Goal: Task Accomplishment & Management: Use online tool/utility

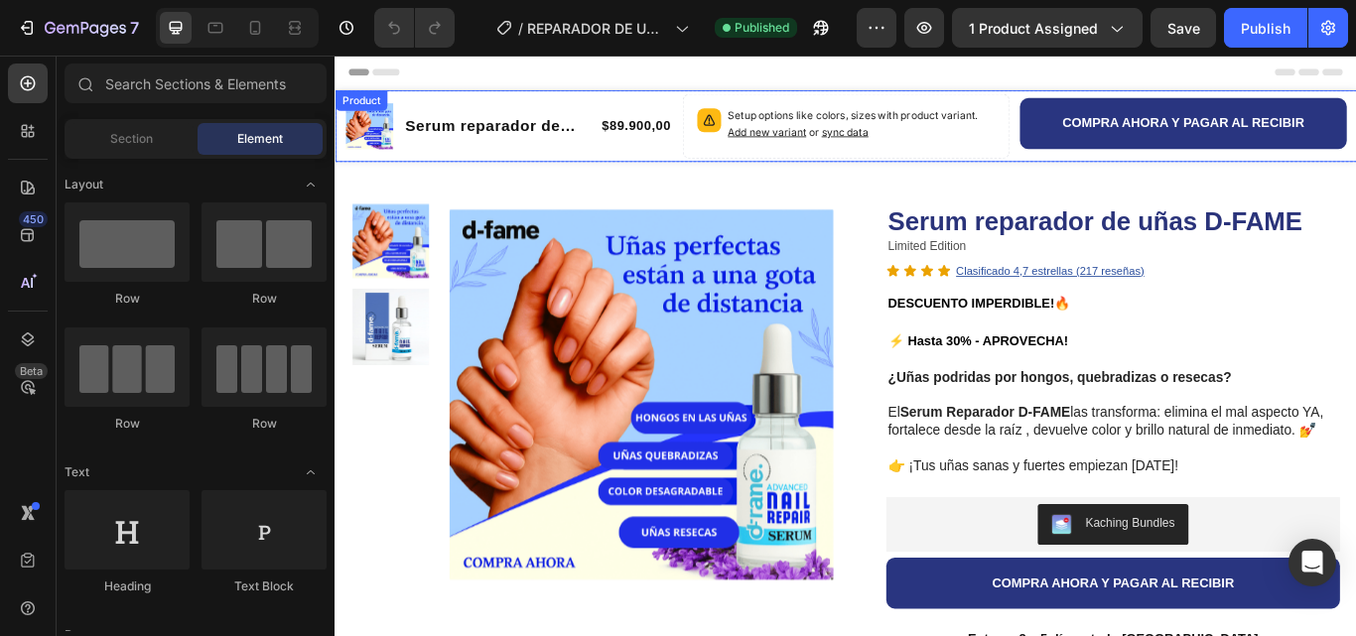
click at [352, 105] on div "Product" at bounding box center [365, 108] width 53 height 18
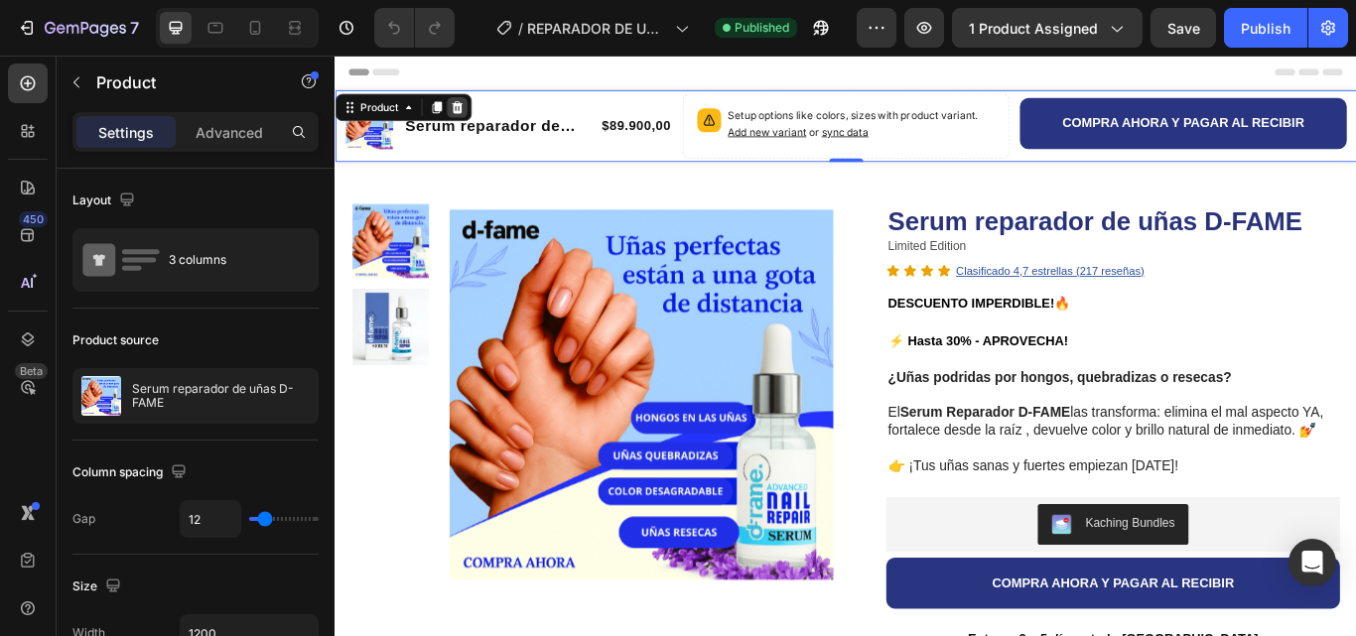
click at [486, 121] on div at bounding box center [477, 116] width 24 height 24
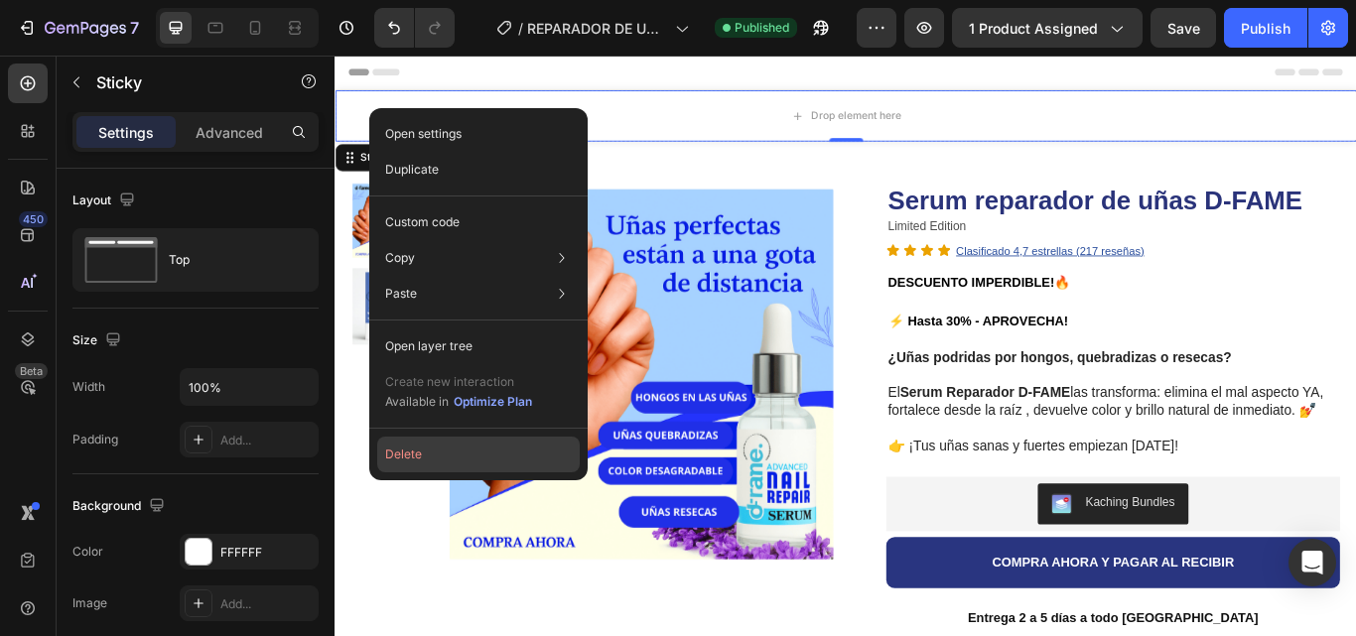
click at [416, 455] on button "Delete" at bounding box center [478, 455] width 203 height 36
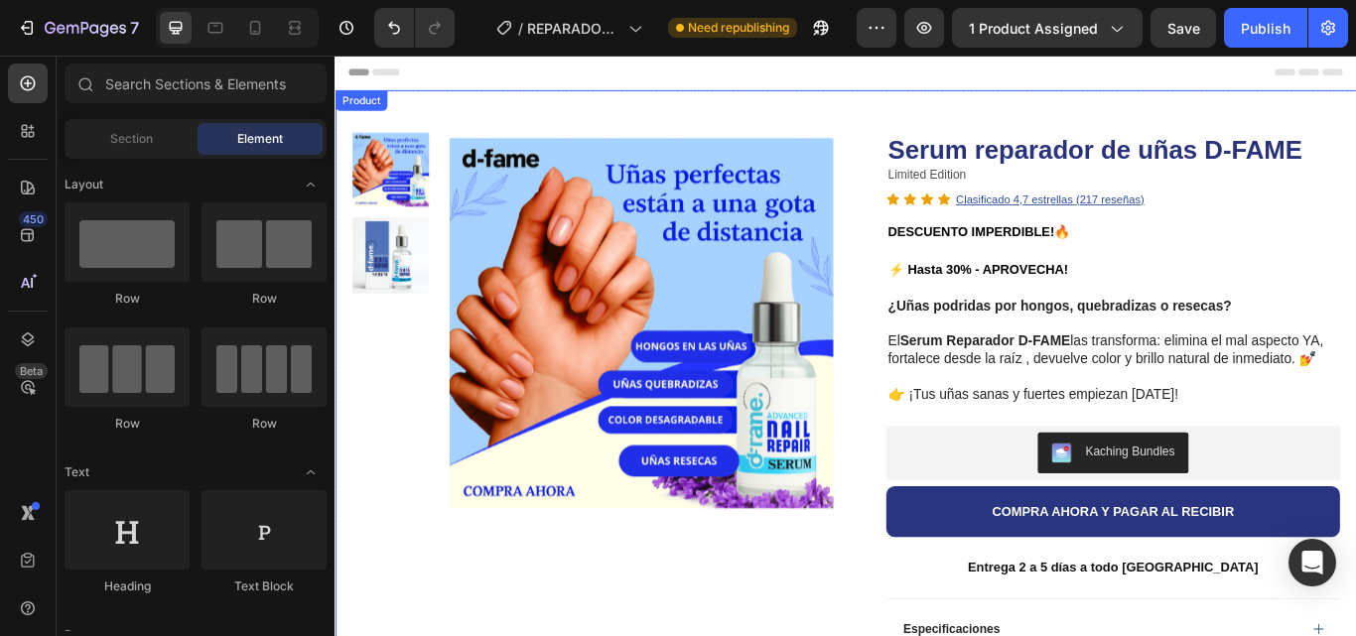
click at [506, 106] on div "Product Images Row Serum reparador de uñas D-FAME Product Title Limited Edition…" at bounding box center [930, 550] width 1191 height 908
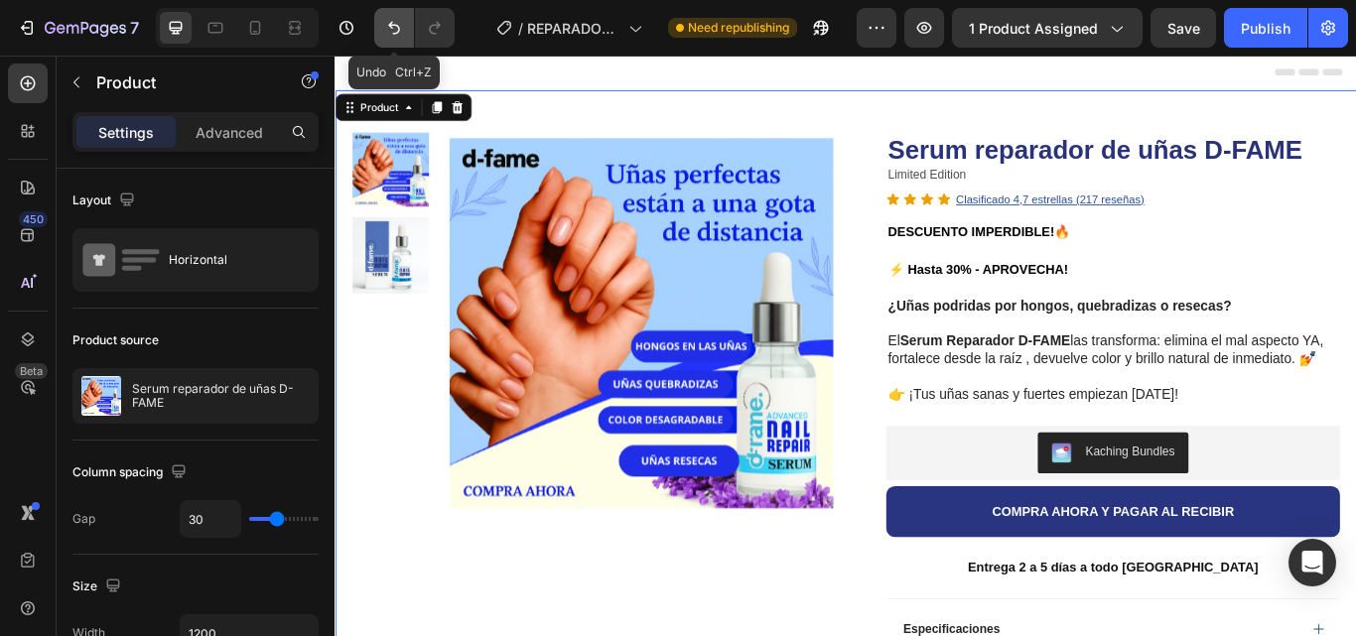
click at [395, 25] on icon "Undo/Redo" at bounding box center [394, 28] width 12 height 13
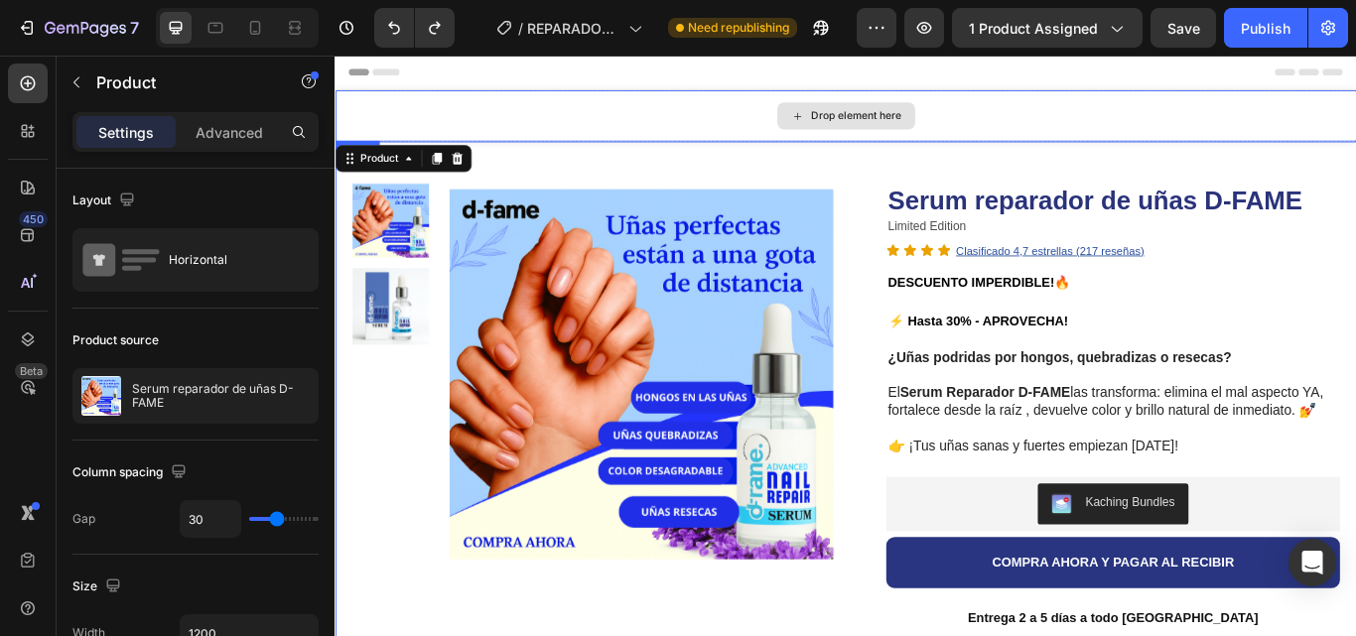
click at [400, 115] on div "Drop element here" at bounding box center [930, 126] width 1191 height 60
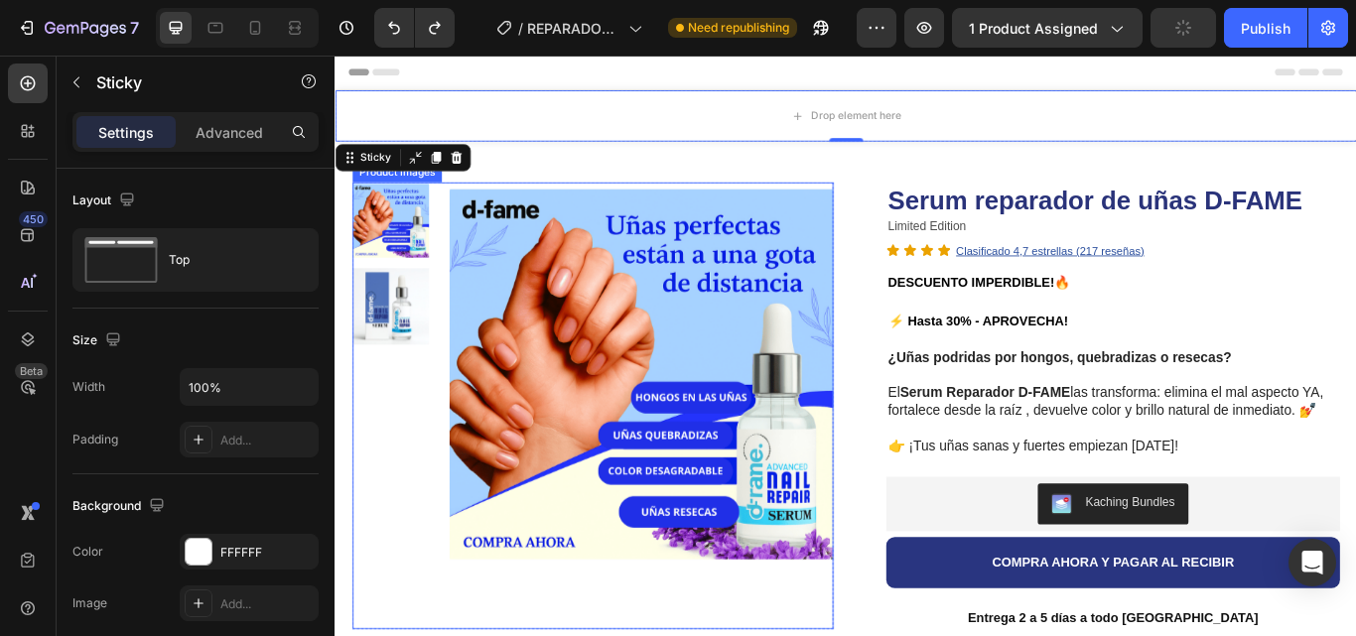
click at [644, 296] on img at bounding box center [692, 428] width 448 height 448
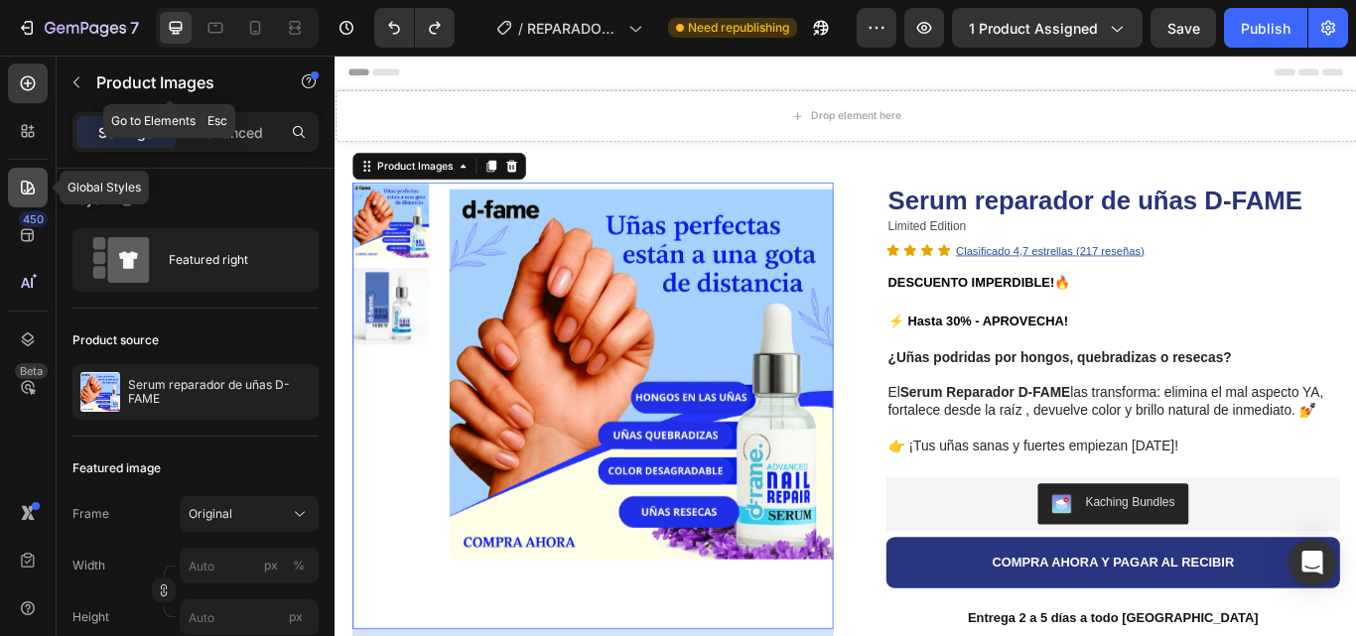
click at [15, 181] on div at bounding box center [28, 188] width 40 height 40
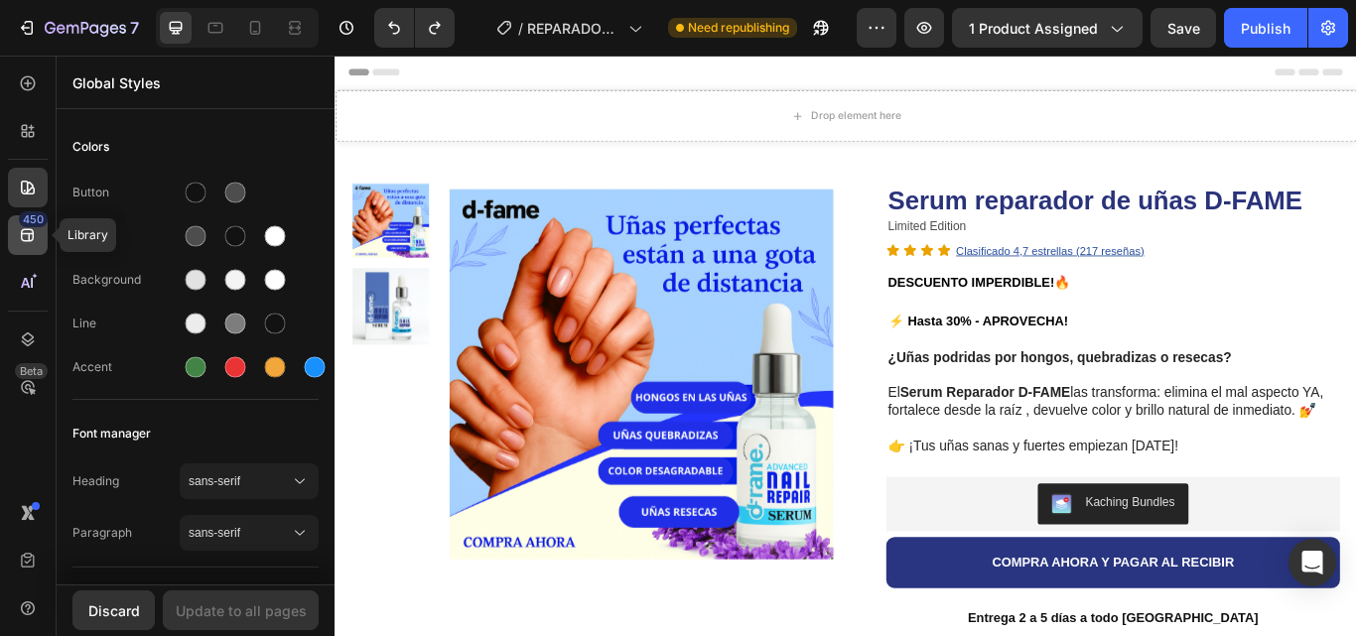
click at [41, 228] on div "450" at bounding box center [28, 235] width 40 height 40
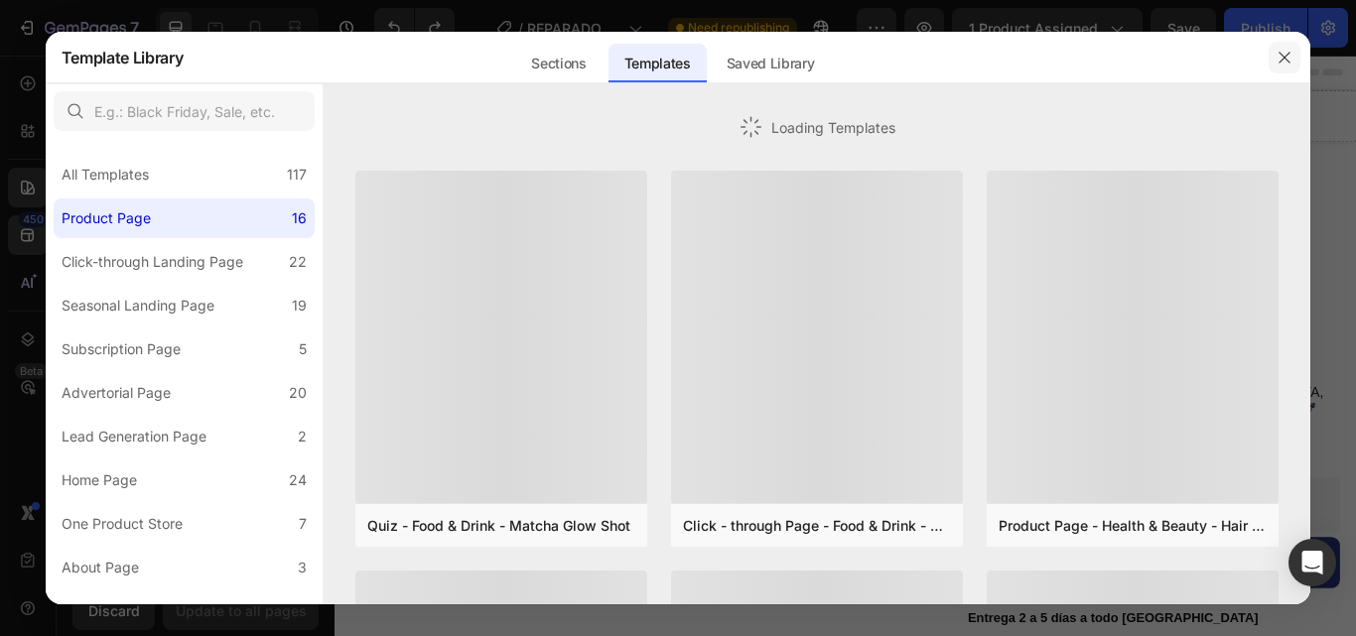
click at [1287, 57] on icon "button" at bounding box center [1285, 58] width 16 height 16
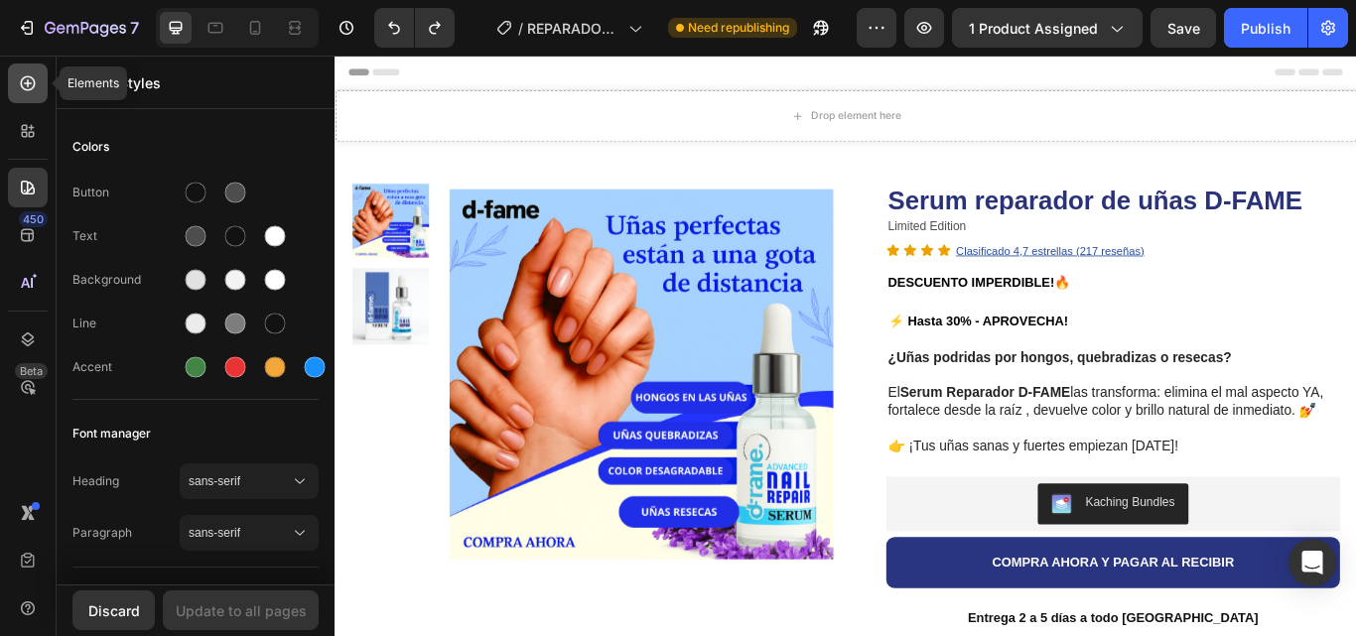
click at [28, 84] on icon at bounding box center [28, 83] width 8 height 8
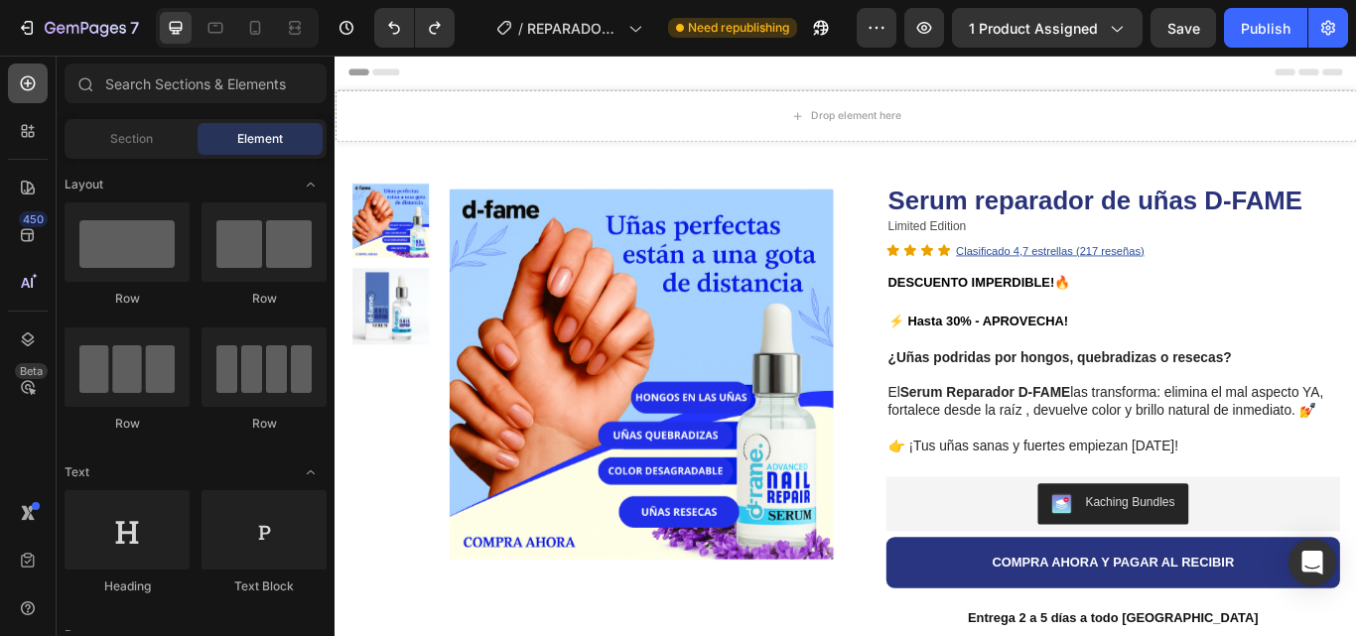
click at [28, 84] on icon at bounding box center [28, 83] width 15 height 15
click at [399, 140] on div "Drop element here" at bounding box center [930, 126] width 1191 height 60
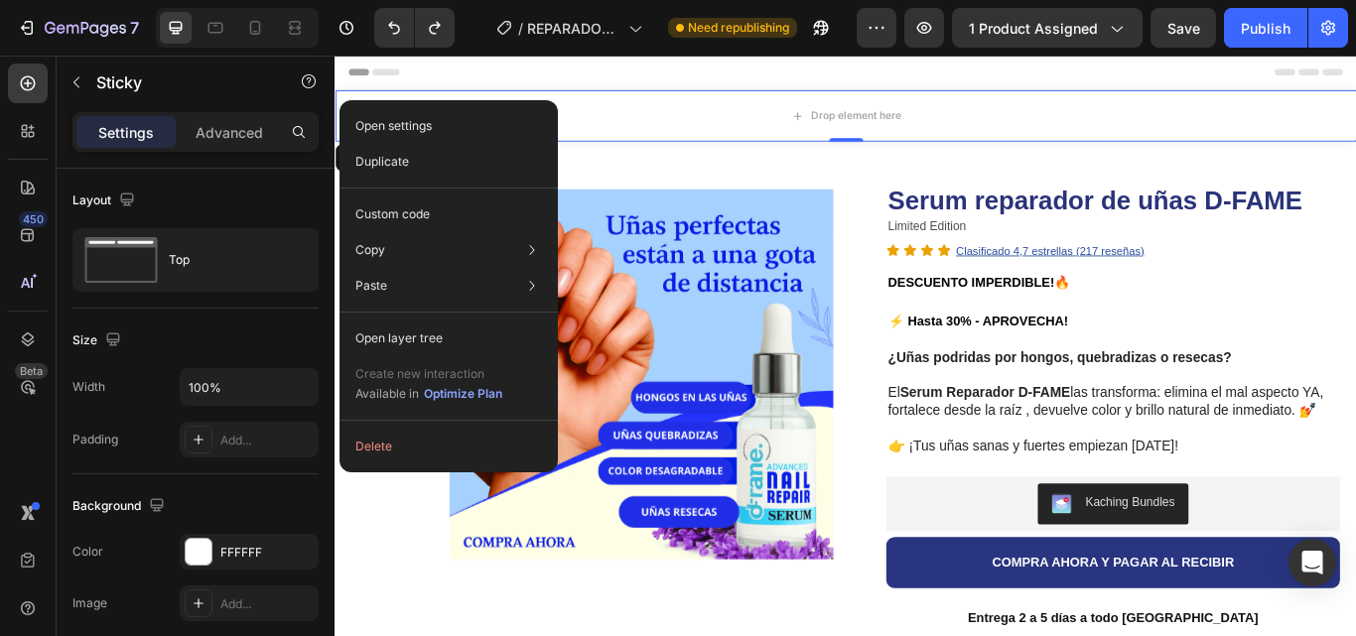
click at [374, 467] on div "Open settings Duplicate Custom code Copy Copy element Ctrl + C Copy style Copy …" at bounding box center [449, 286] width 218 height 372
click at [384, 459] on button "Delete" at bounding box center [449, 447] width 203 height 36
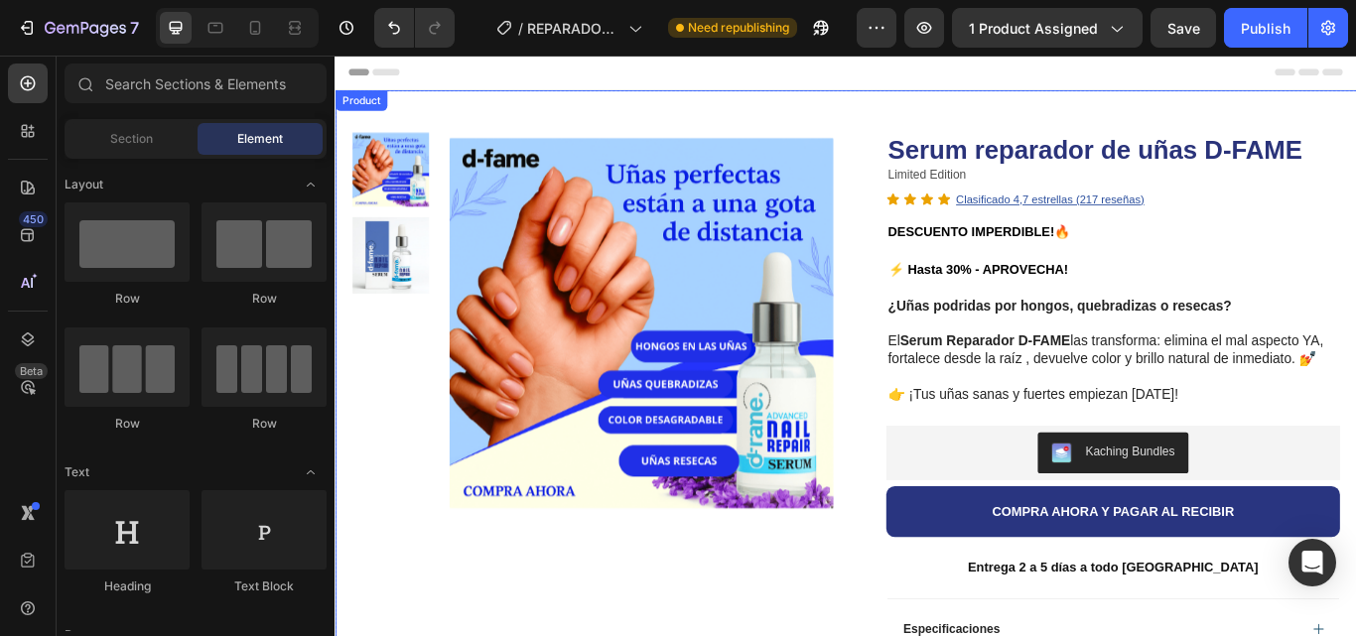
click at [410, 110] on div "Product Images Row Serum reparador de uñas D-FAME Product Title Limited Edition…" at bounding box center [930, 550] width 1191 height 908
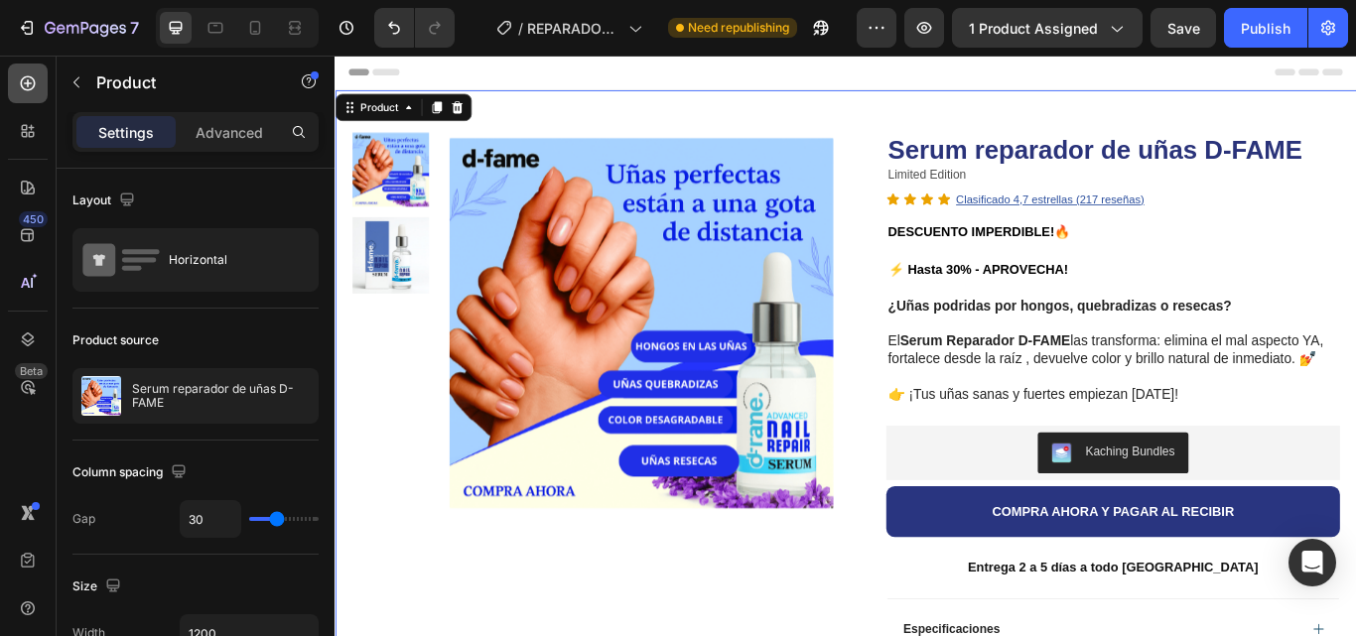
click at [18, 79] on icon at bounding box center [28, 83] width 20 height 20
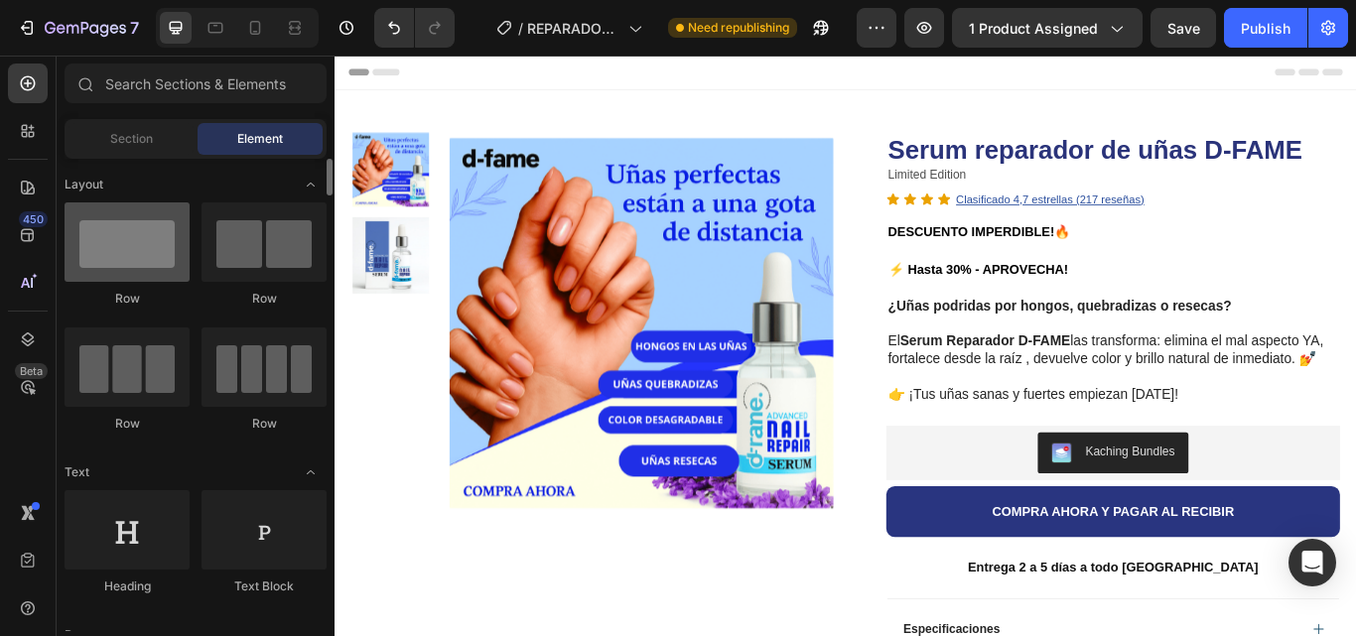
click at [154, 244] on div at bounding box center [127, 242] width 125 height 79
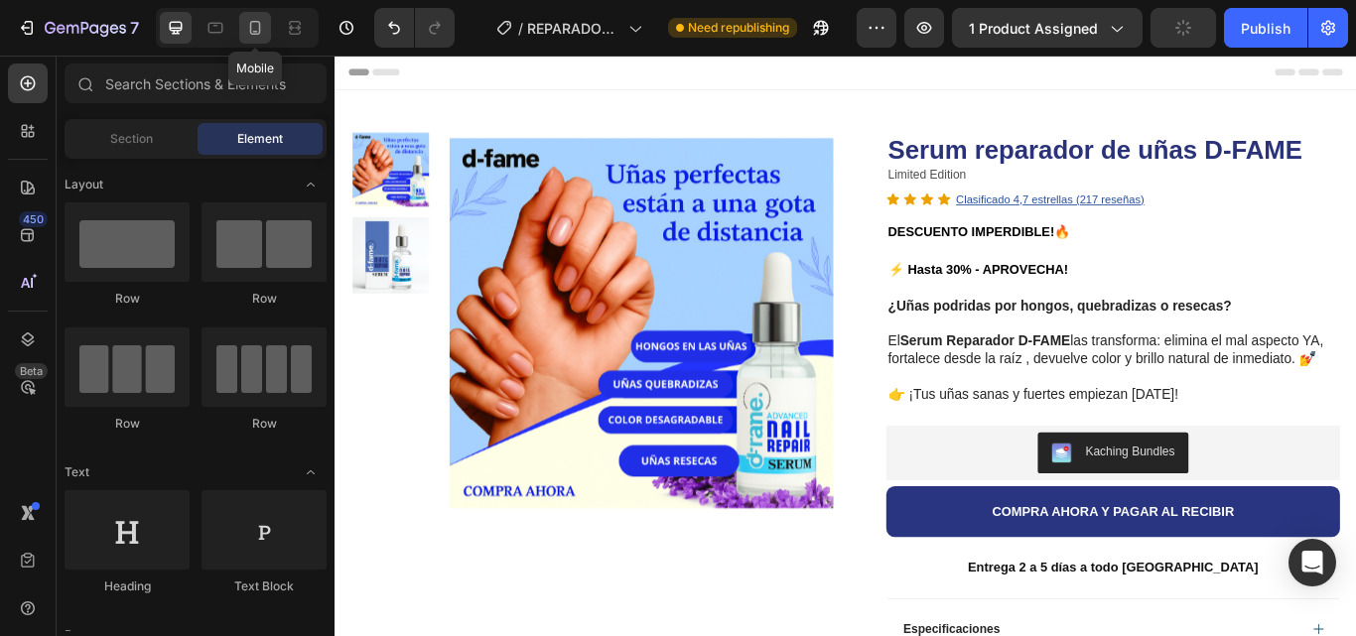
click at [257, 28] on icon at bounding box center [255, 28] width 20 height 20
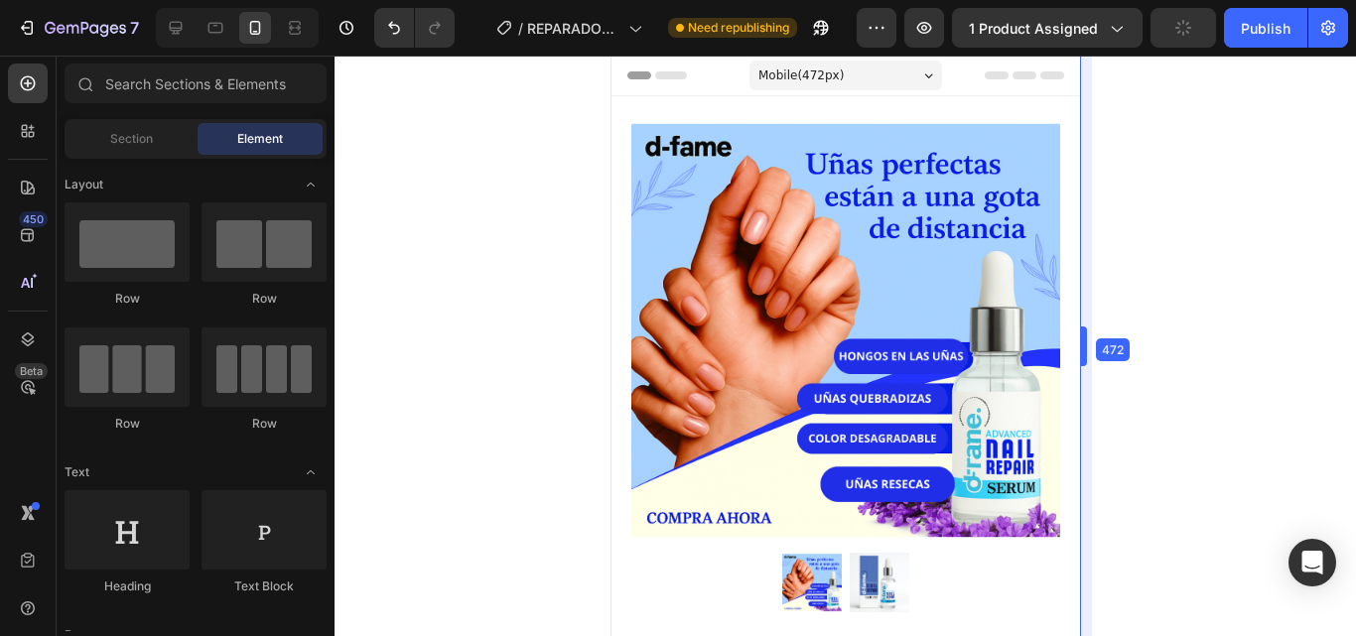
drag, startPoint x: 1079, startPoint y: 108, endPoint x: 1080, endPoint y: 136, distance: 27.8
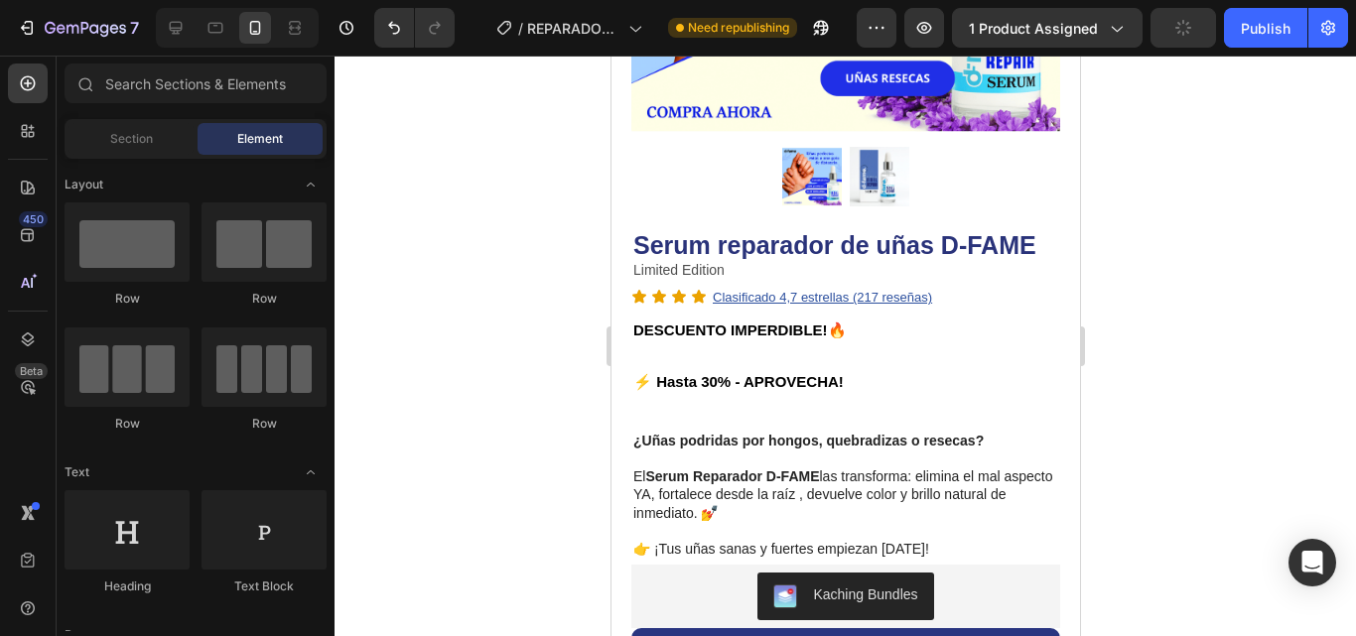
scroll to position [214, 0]
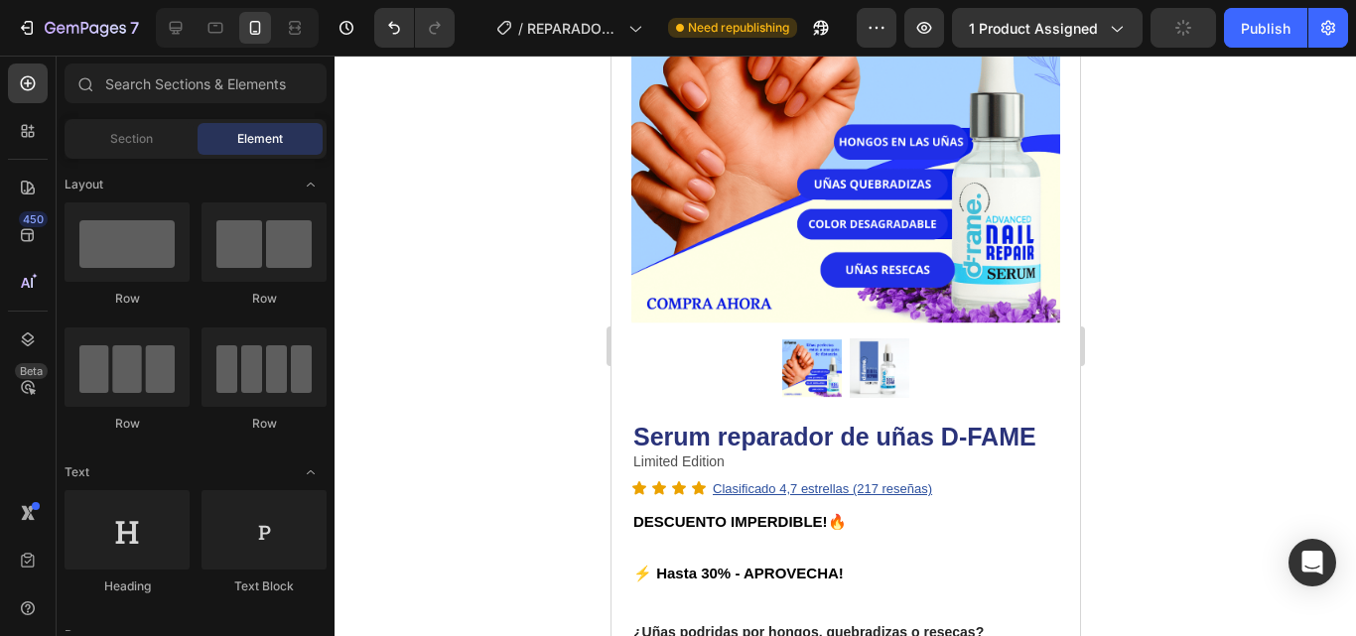
drag, startPoint x: 1071, startPoint y: 118, endPoint x: 1690, endPoint y: 193, distance: 623.0
click at [924, 200] on img at bounding box center [844, 116] width 429 height 429
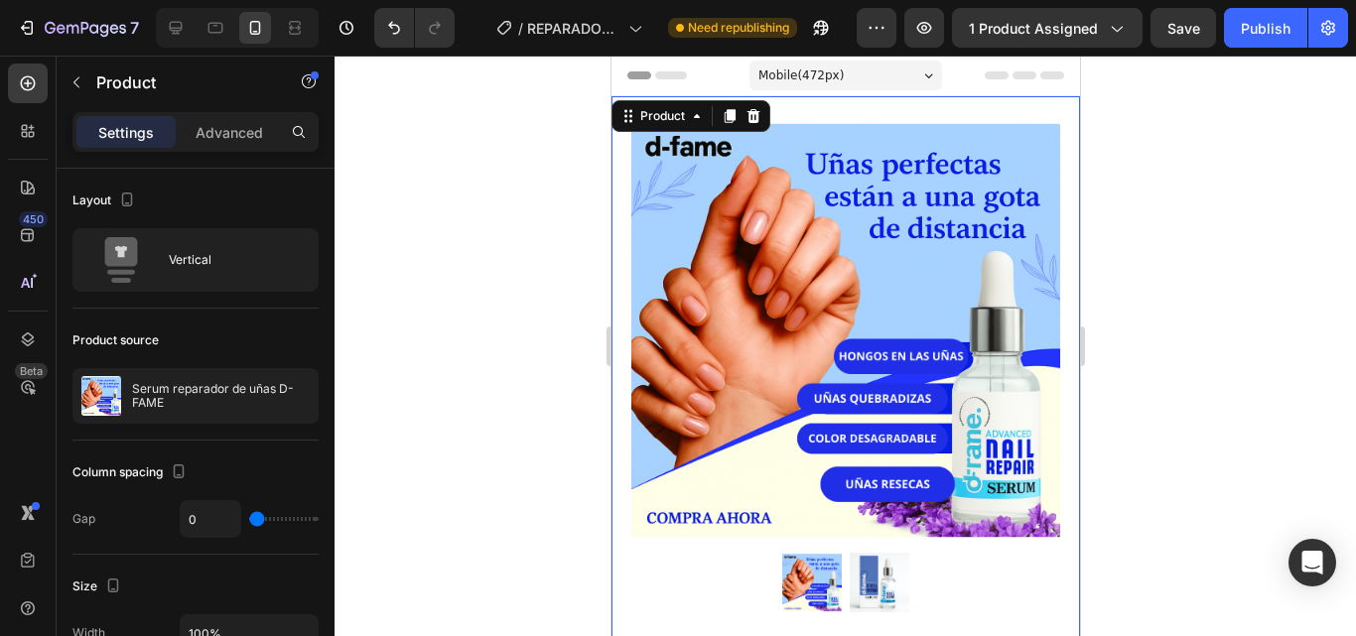
click at [27, 76] on icon at bounding box center [28, 83] width 15 height 15
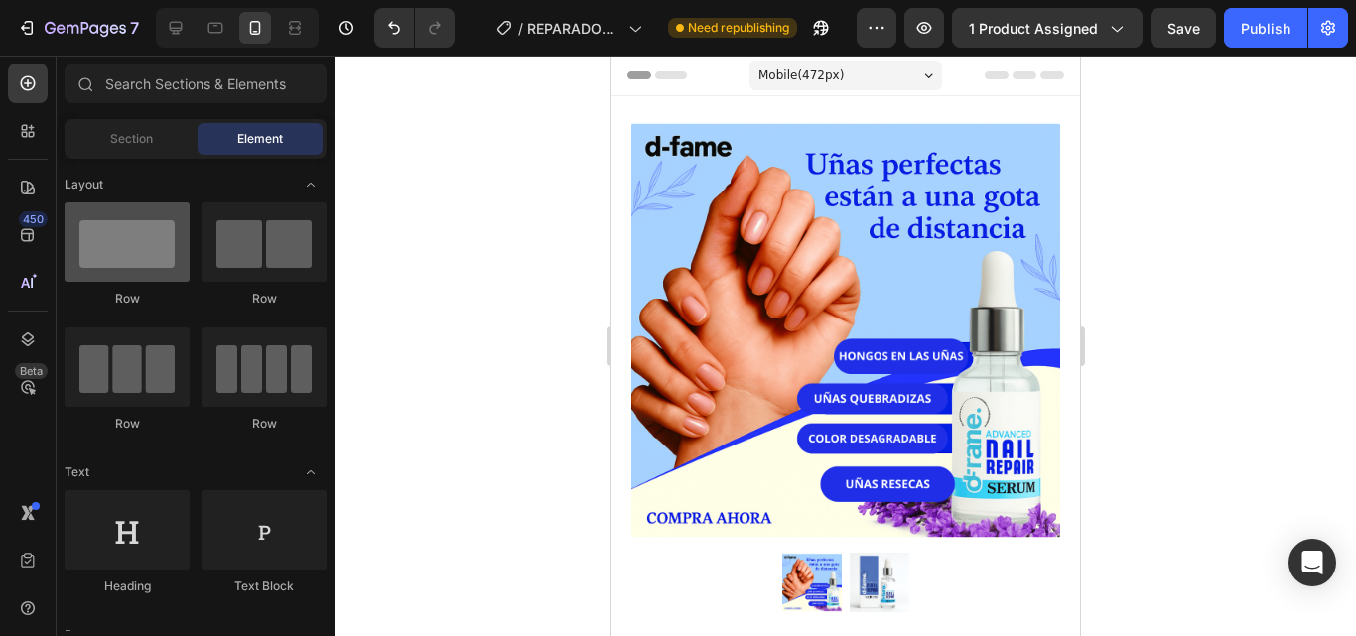
click at [110, 273] on div at bounding box center [127, 242] width 125 height 79
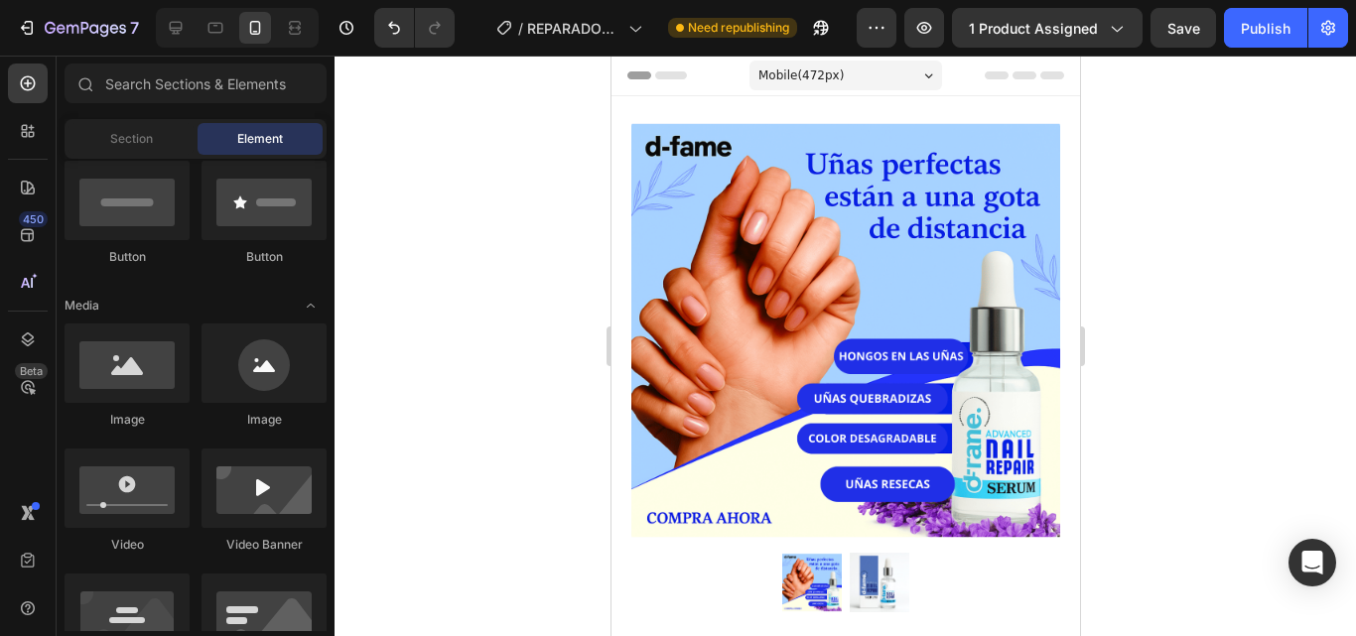
scroll to position [517, 0]
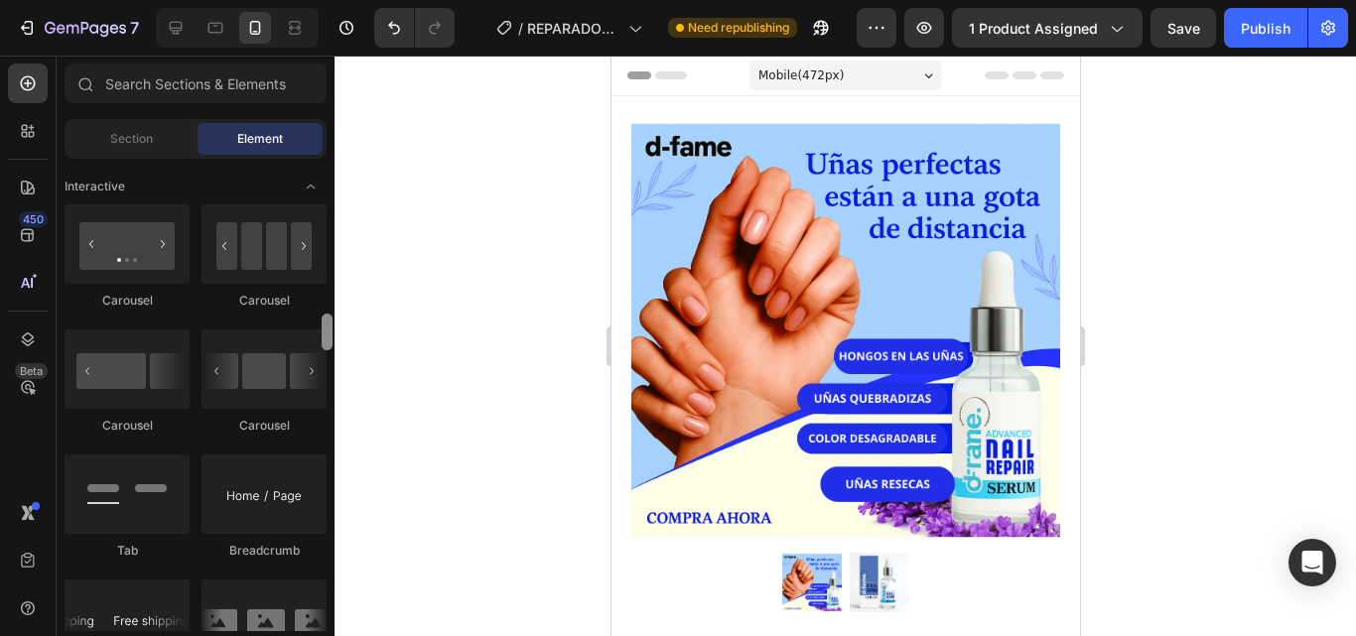
drag, startPoint x: 328, startPoint y: 170, endPoint x: 309, endPoint y: 307, distance: 138.3
click at [285, 327] on div "Layout Row Row Row Row Text Heading Text Block Button Button Button Media Image…" at bounding box center [196, 395] width 278 height 473
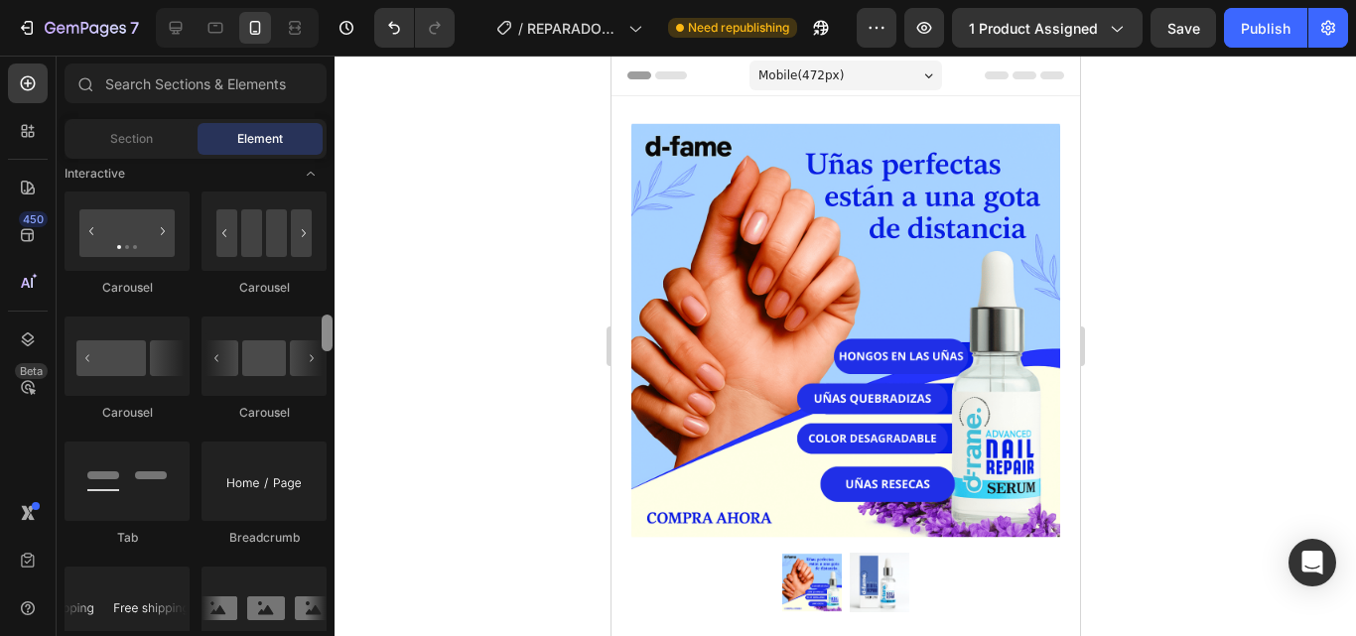
scroll to position [2467, 0]
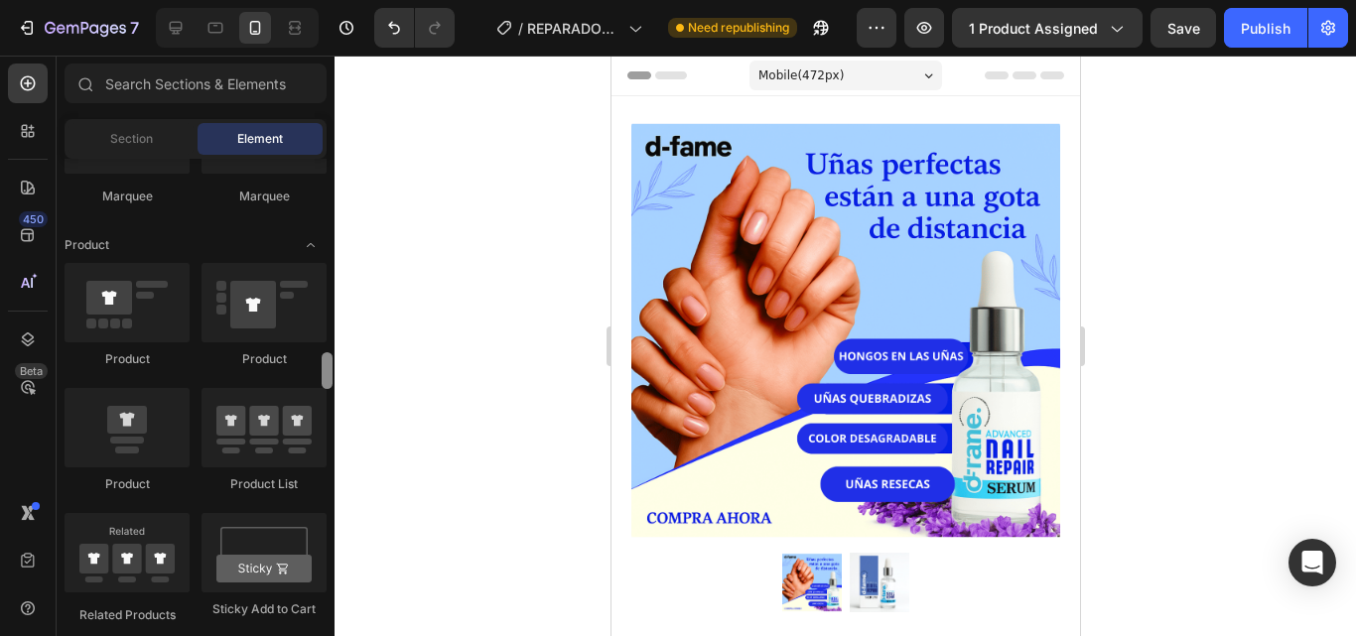
click at [328, 338] on div at bounding box center [327, 395] width 15 height 473
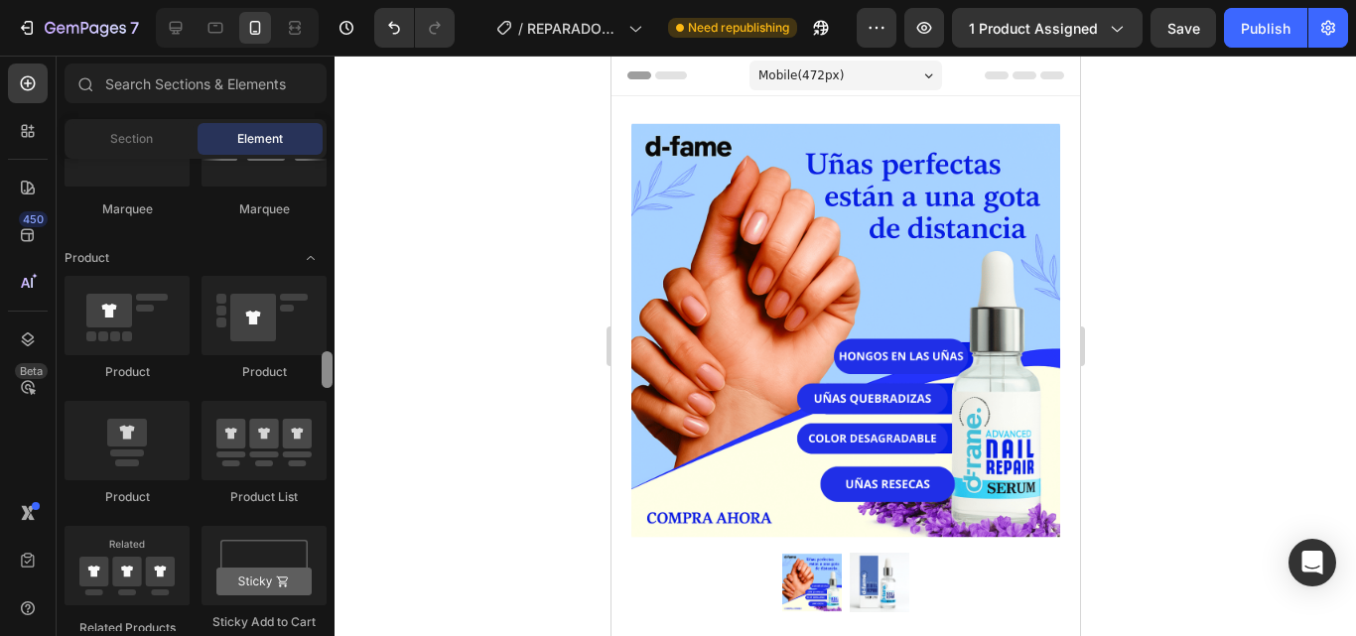
drag, startPoint x: 327, startPoint y: 365, endPoint x: 339, endPoint y: 364, distance: 12.0
click at [339, 0] on div "7 / REPARADOR DE UÑAS Need republishing Preview 1 product assigned Save Publish…" at bounding box center [678, 0] width 1356 height 0
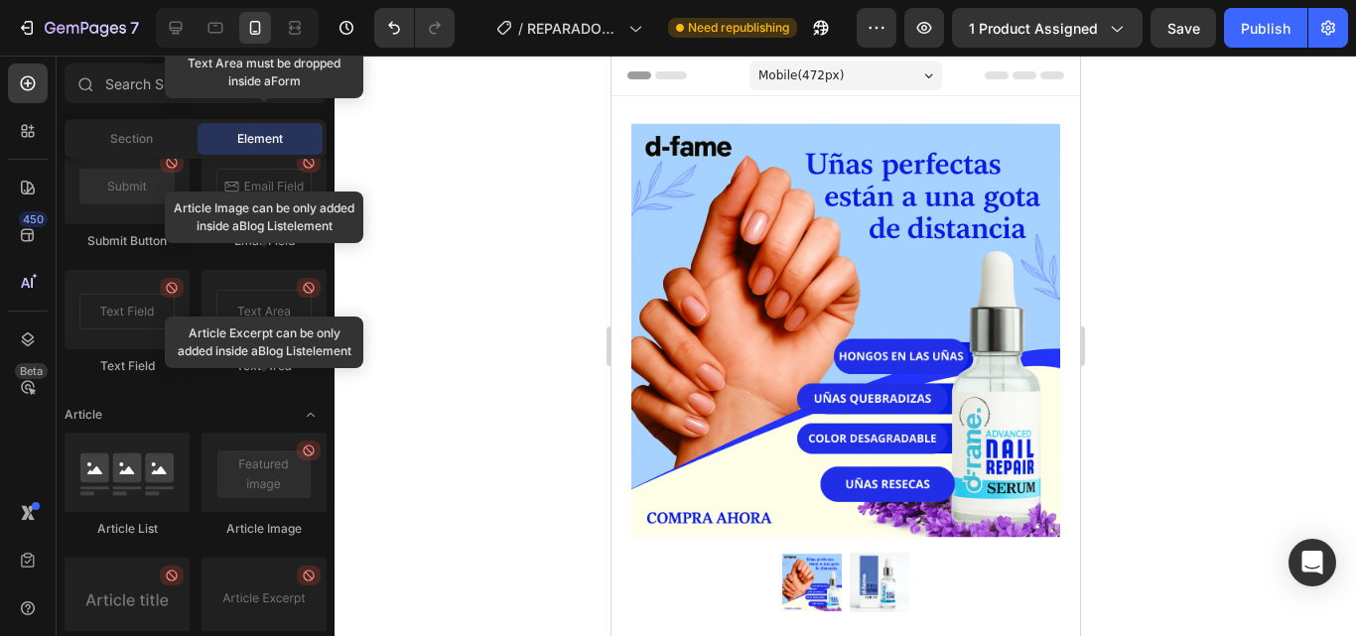
scroll to position [5118, 0]
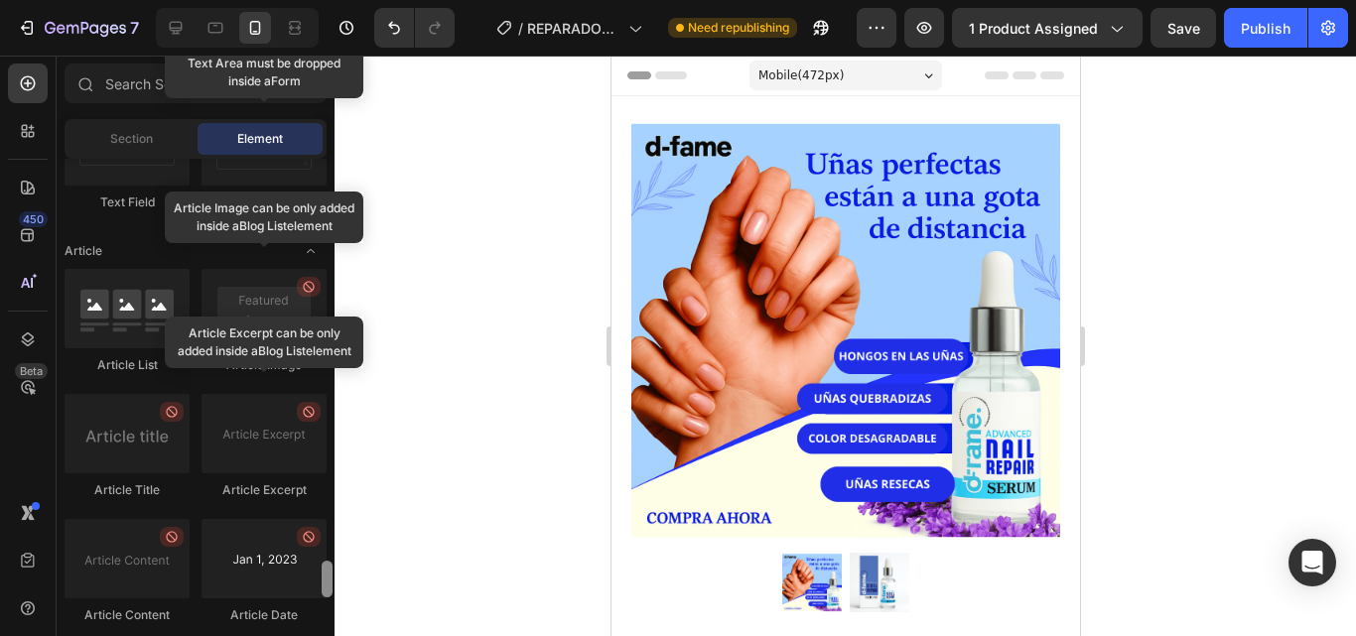
drag, startPoint x: 327, startPoint y: 368, endPoint x: 307, endPoint y: 578, distance: 210.4
click at [307, 578] on div "Layout Row Row Row Row Text Heading Text Block Button Button Button Media Image…" at bounding box center [196, 395] width 278 height 473
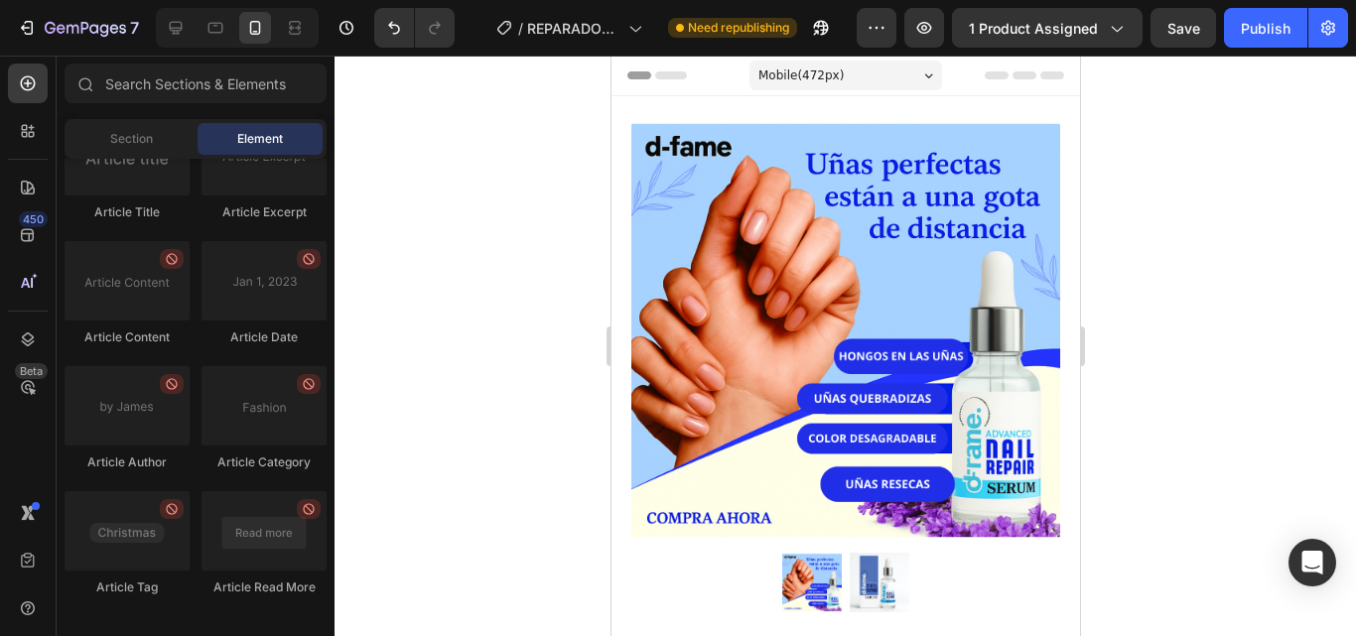
scroll to position [5497, 0]
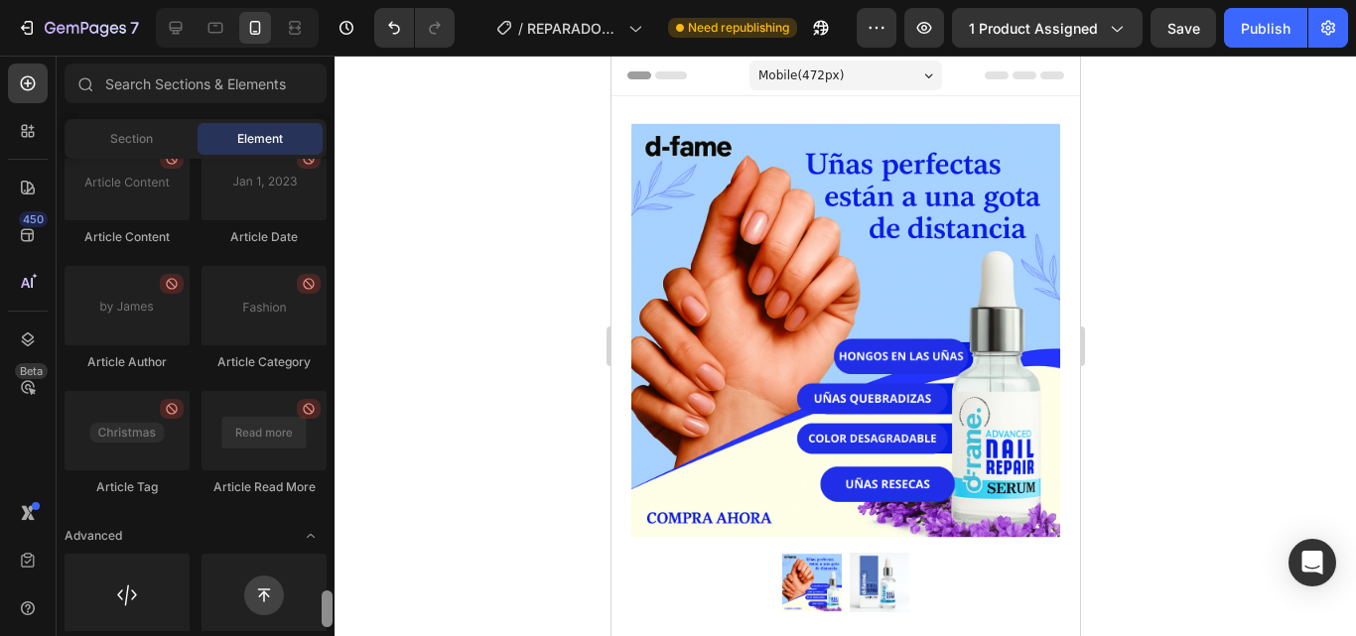
drag, startPoint x: 326, startPoint y: 578, endPoint x: 326, endPoint y: 608, distance: 29.8
click at [326, 608] on div at bounding box center [327, 609] width 11 height 37
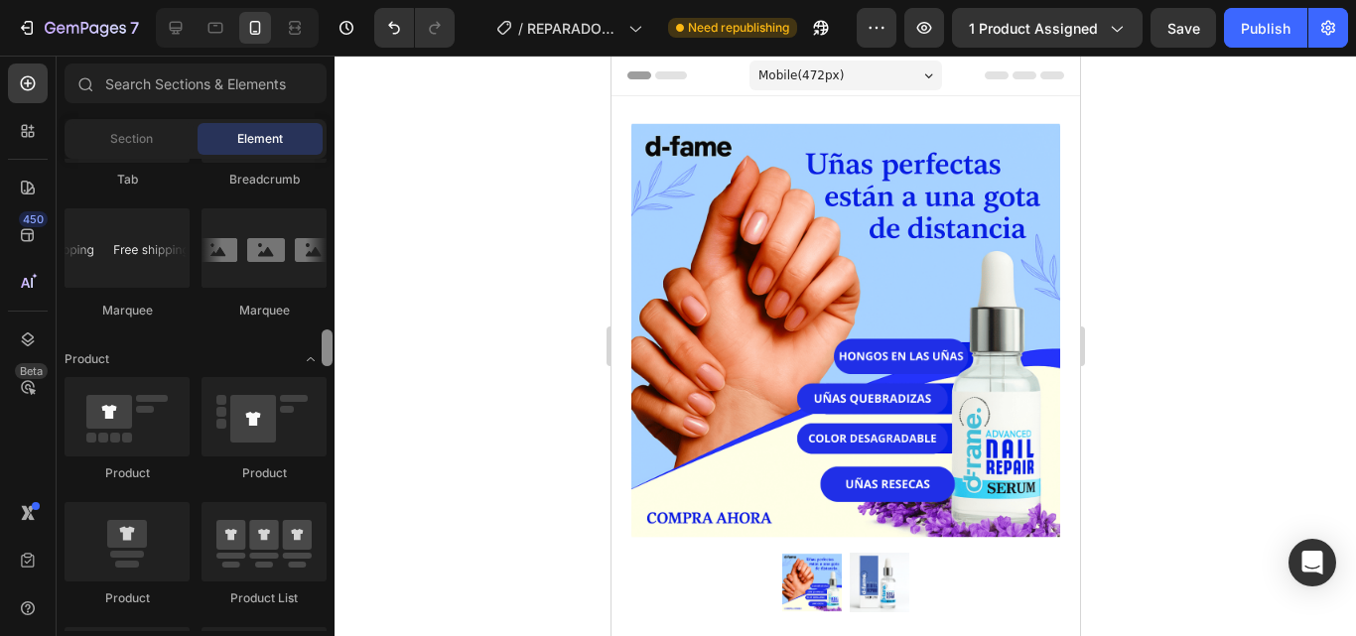
scroll to position [2404, 0]
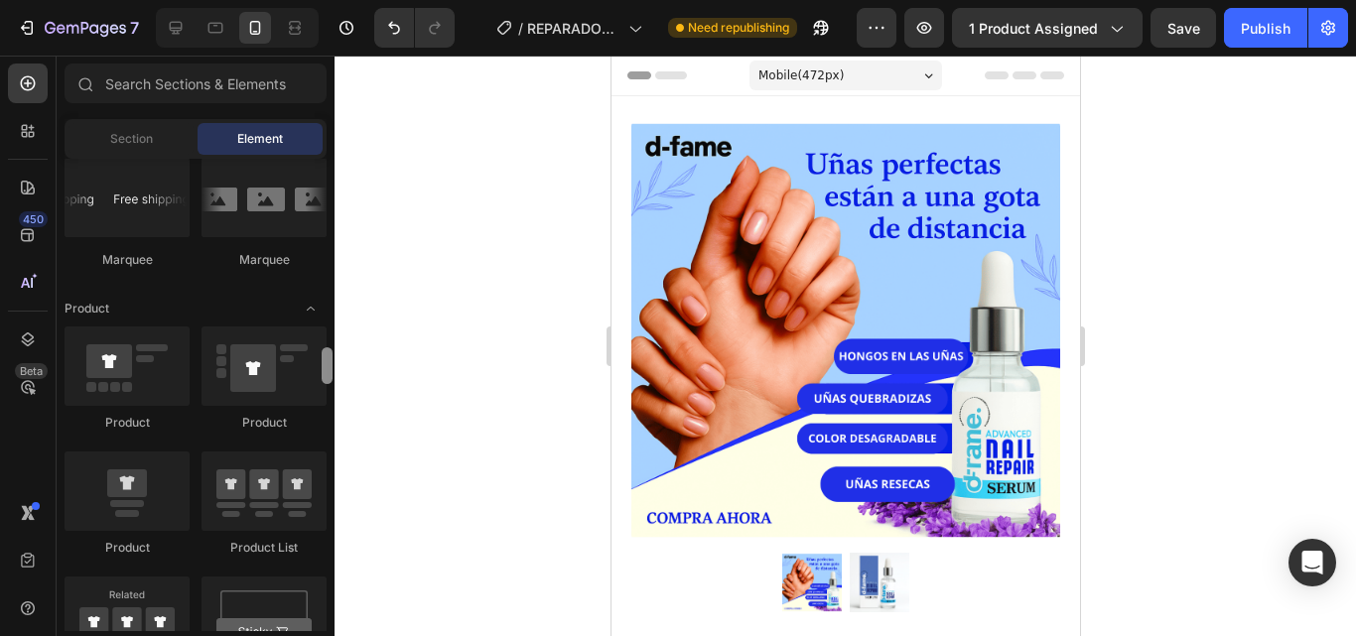
drag, startPoint x: 326, startPoint y: 608, endPoint x: 327, endPoint y: 364, distance: 243.3
click at [327, 364] on div at bounding box center [327, 366] width 11 height 37
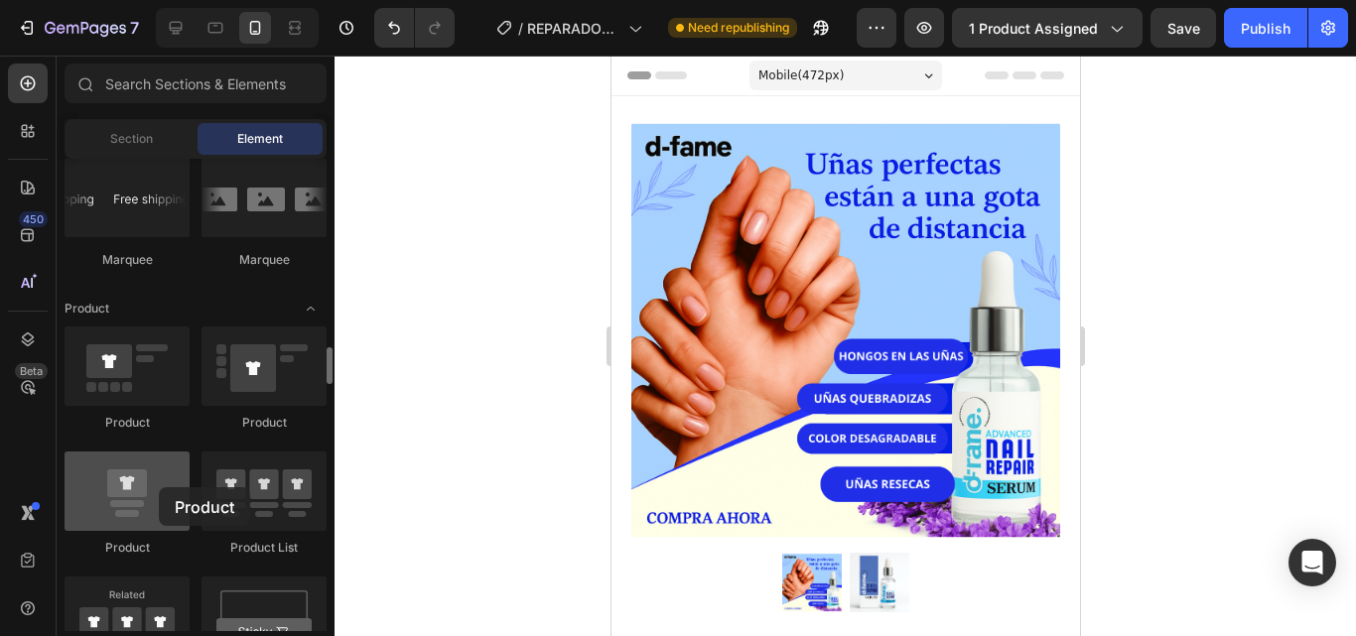
click at [159, 488] on div at bounding box center [127, 491] width 125 height 79
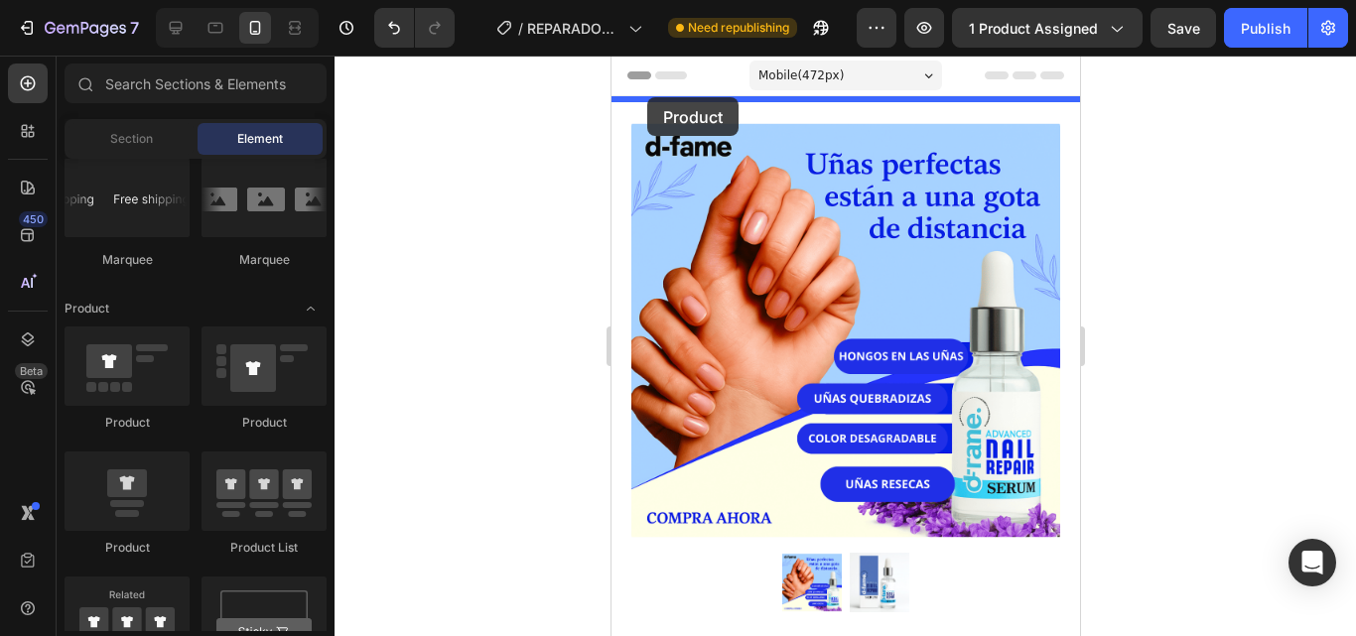
drag, startPoint x: 748, startPoint y: 554, endPoint x: 646, endPoint y: 97, distance: 467.8
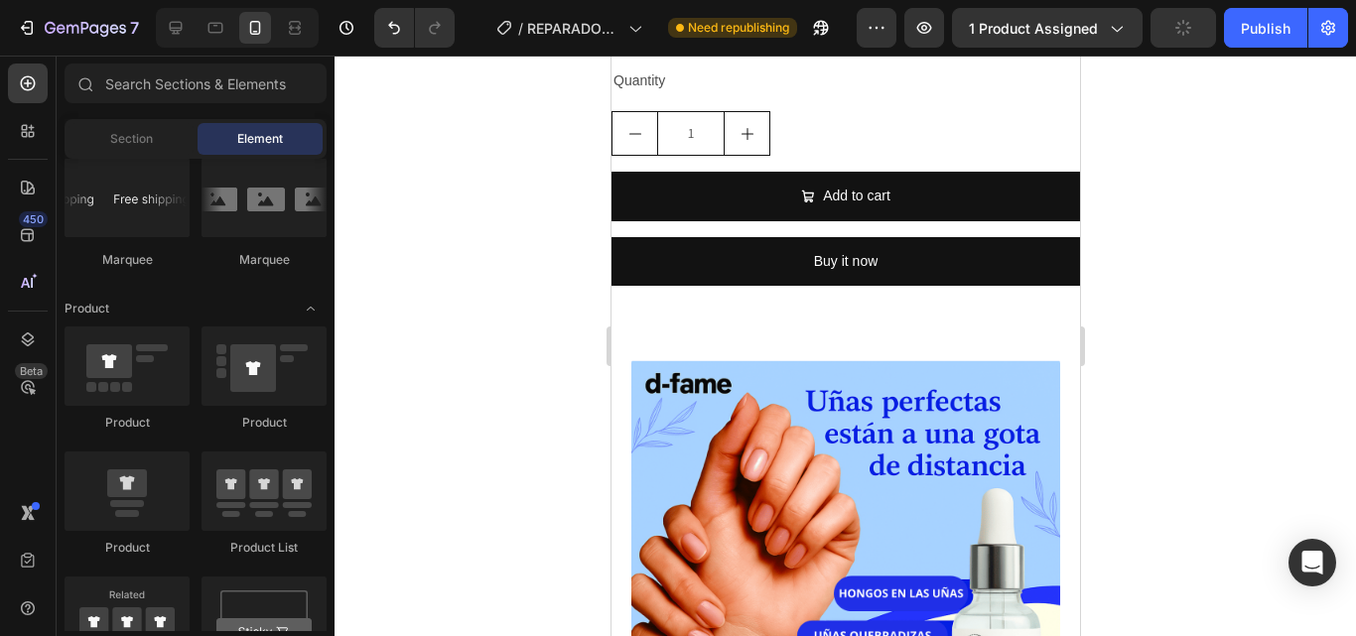
scroll to position [972, 0]
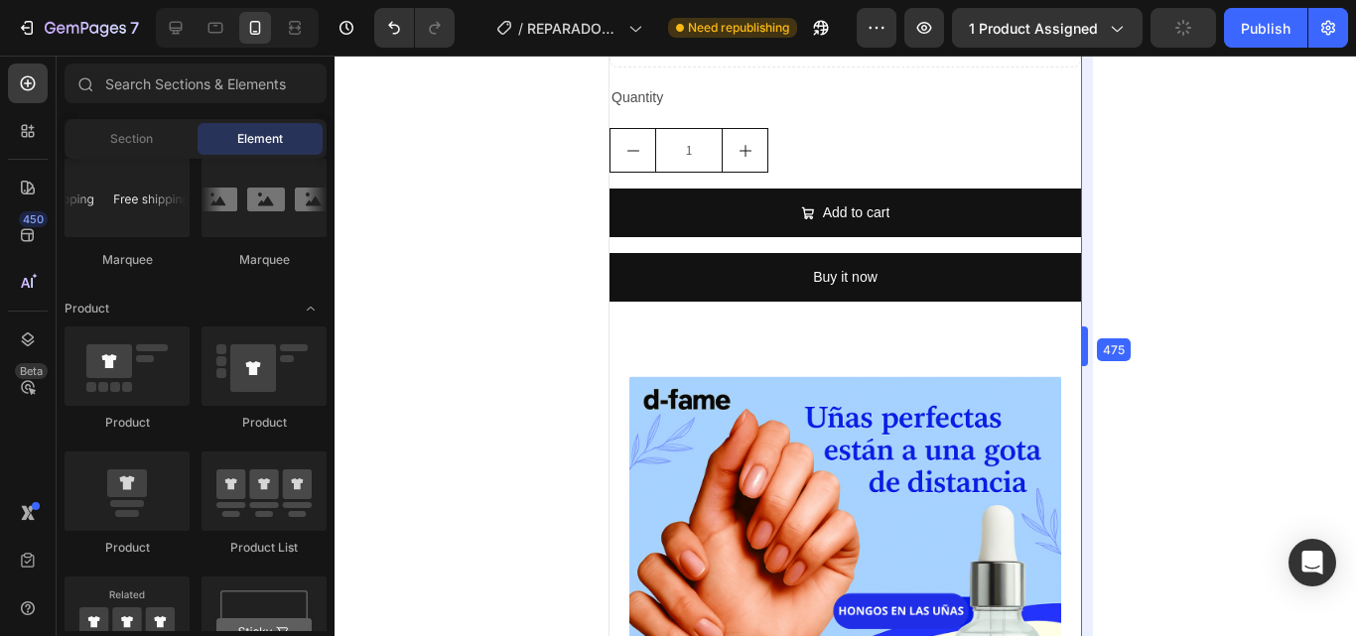
drag, startPoint x: 1089, startPoint y: 168, endPoint x: 1091, endPoint y: 149, distance: 19.0
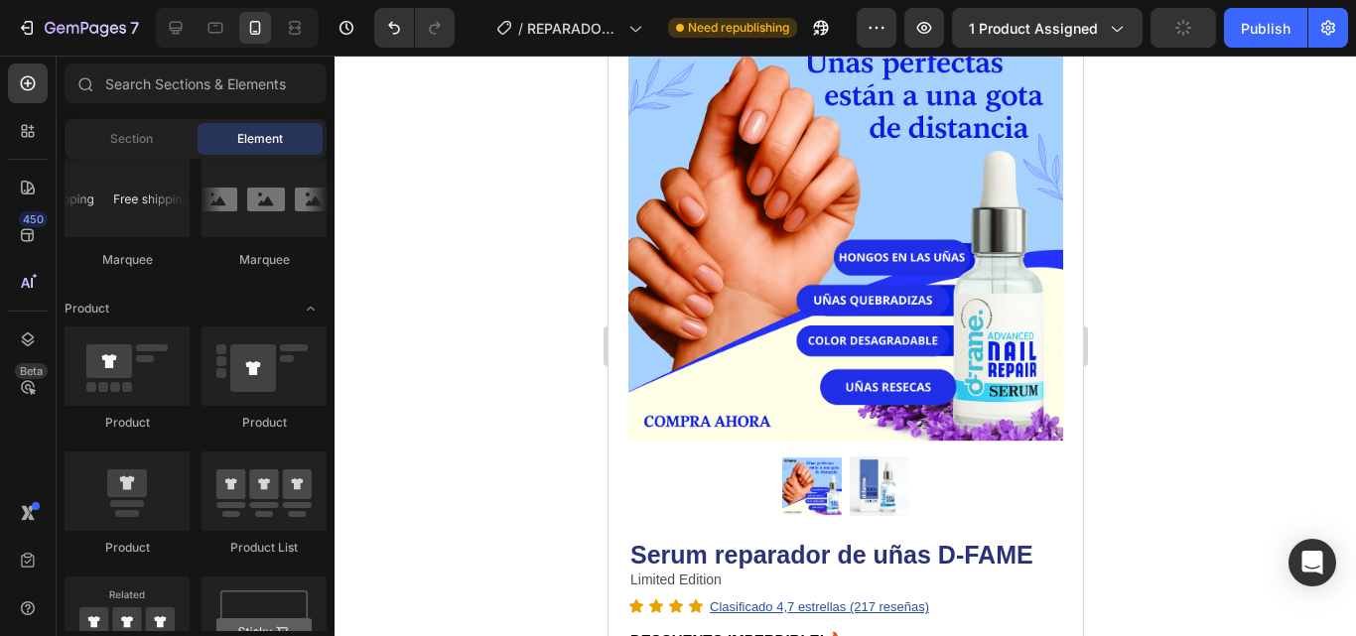
scroll to position [1547, 0]
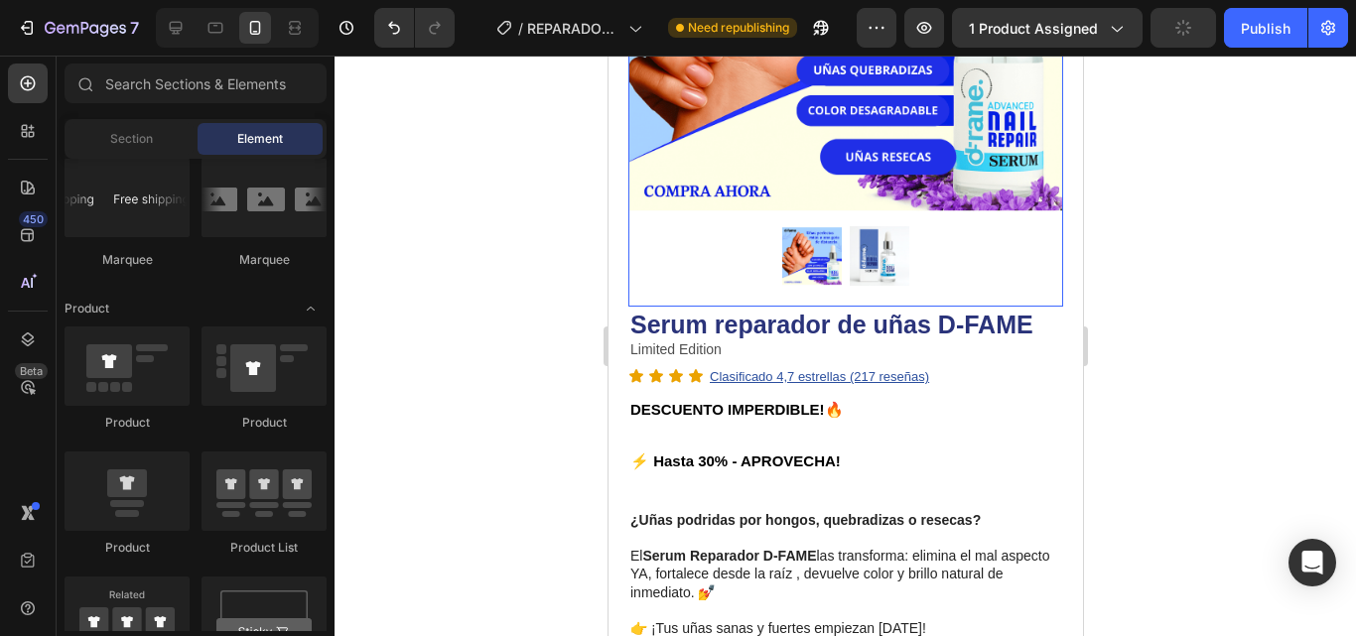
click at [916, 171] on img at bounding box center [844, 1] width 435 height 435
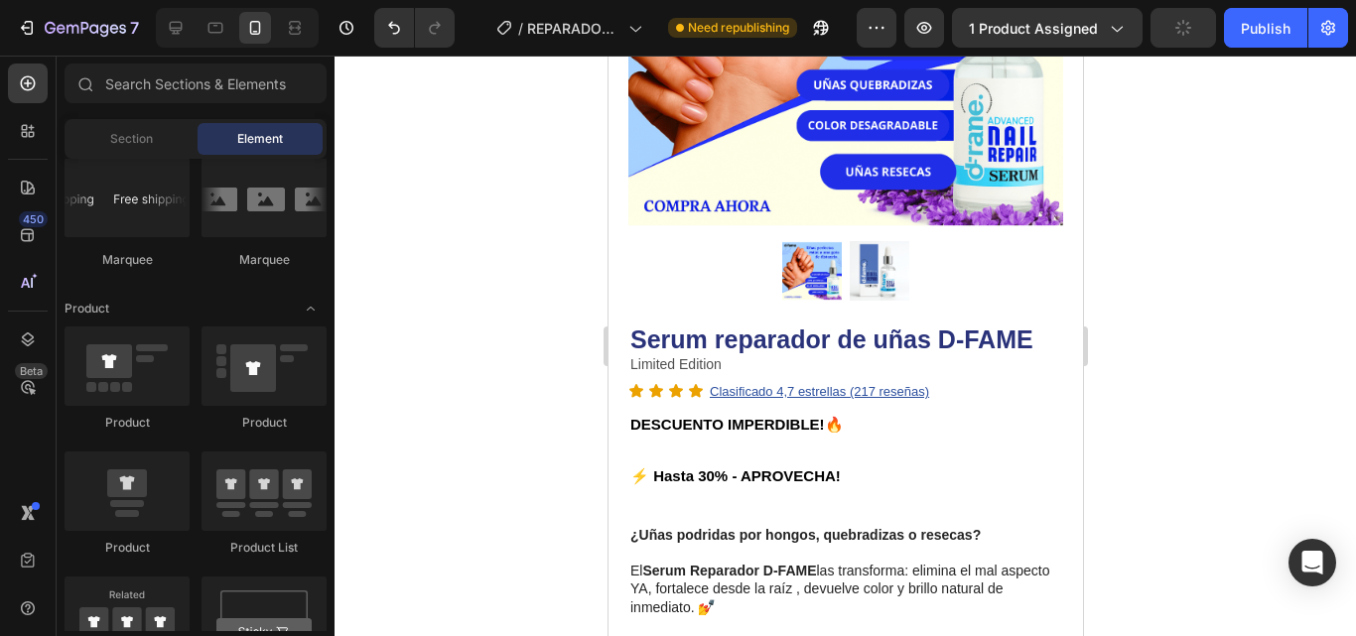
drag, startPoint x: 1075, startPoint y: 209, endPoint x: 1692, endPoint y: 207, distance: 616.6
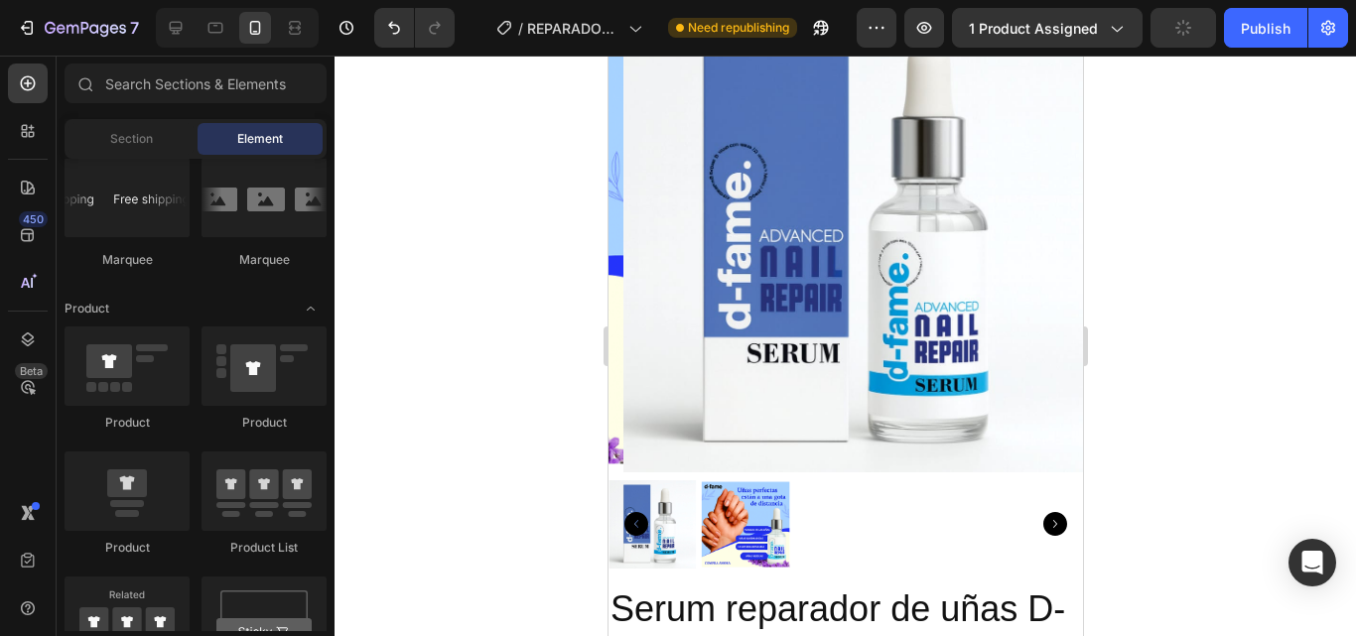
scroll to position [441, 0]
